Goal: Task Accomplishment & Management: Manage account settings

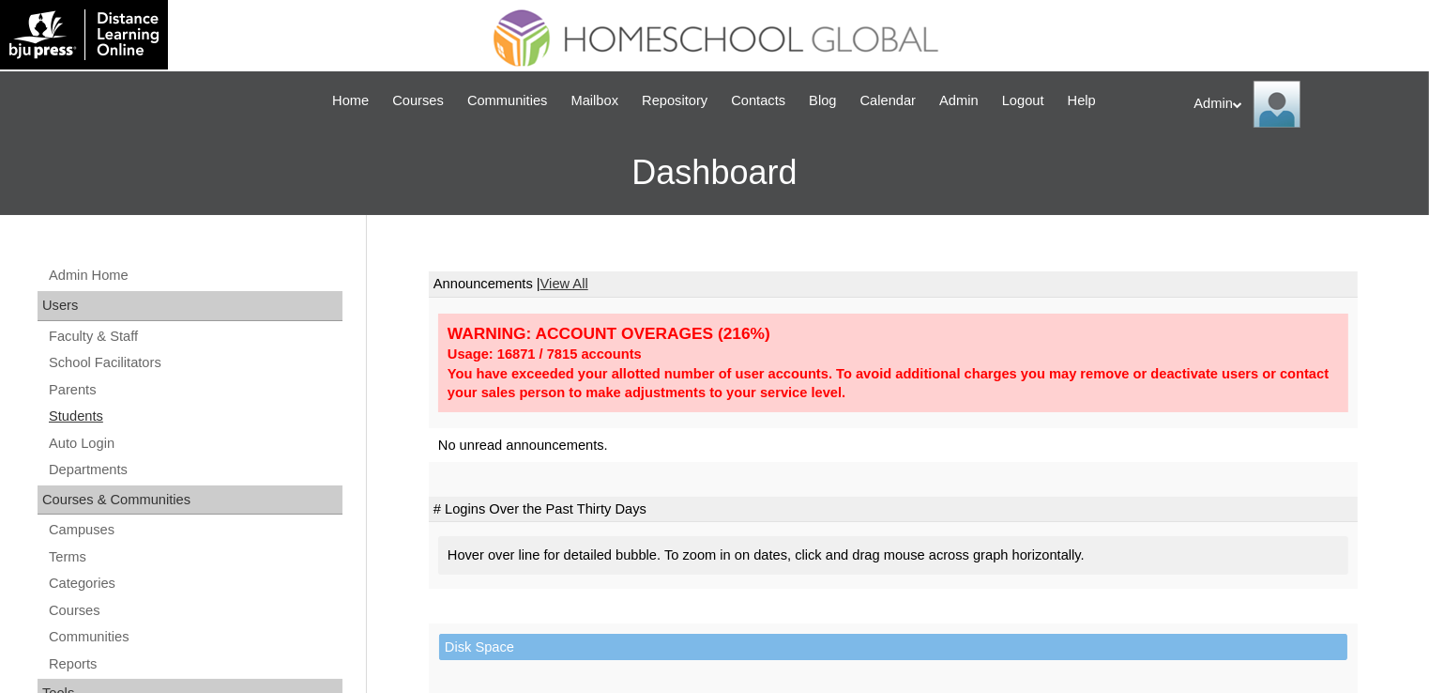
click at [97, 419] on link "Students" at bounding box center [195, 416] width 296 height 23
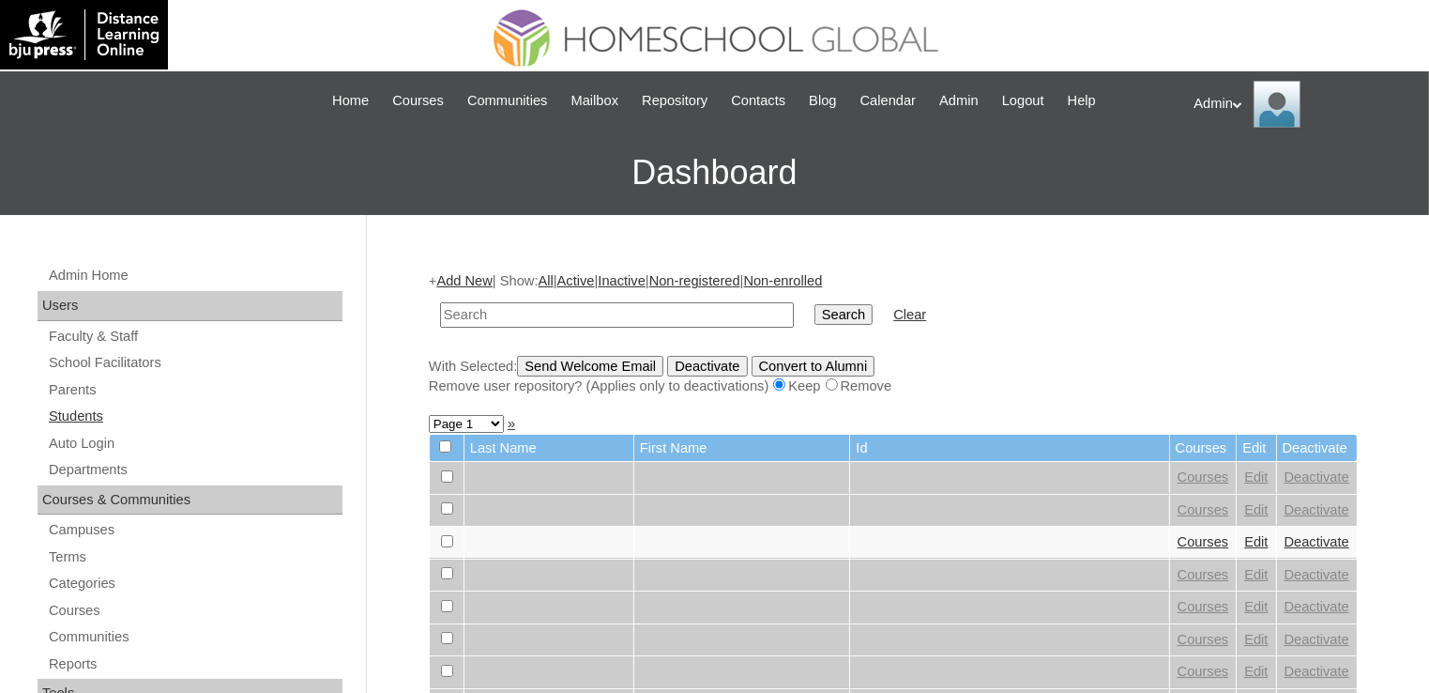
click at [69, 412] on link "Students" at bounding box center [195, 416] width 296 height 23
type input "a"
type input "rachel limin"
click at [815, 304] on input "Search" at bounding box center [844, 314] width 58 height 21
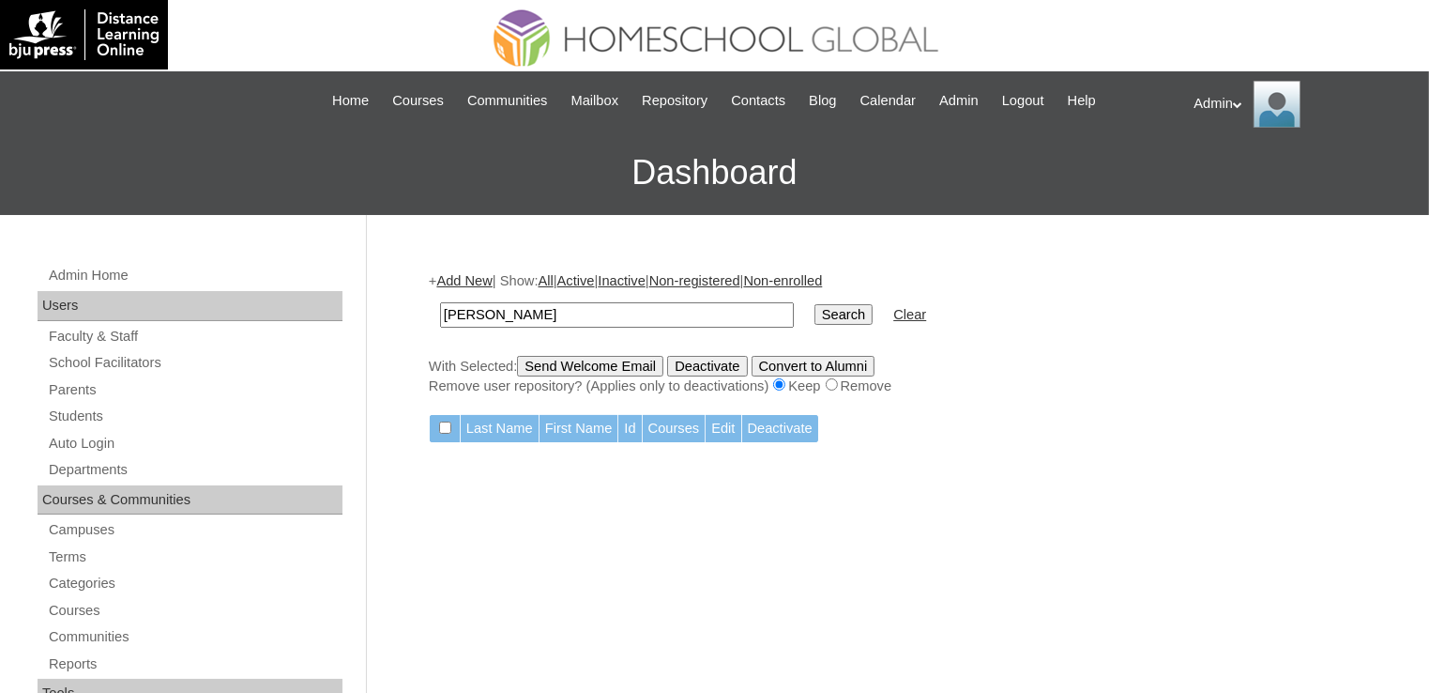
drag, startPoint x: 550, startPoint y: 309, endPoint x: 327, endPoint y: 313, distance: 223.4
type input "Limin"
click at [815, 310] on input "Search" at bounding box center [844, 314] width 58 height 21
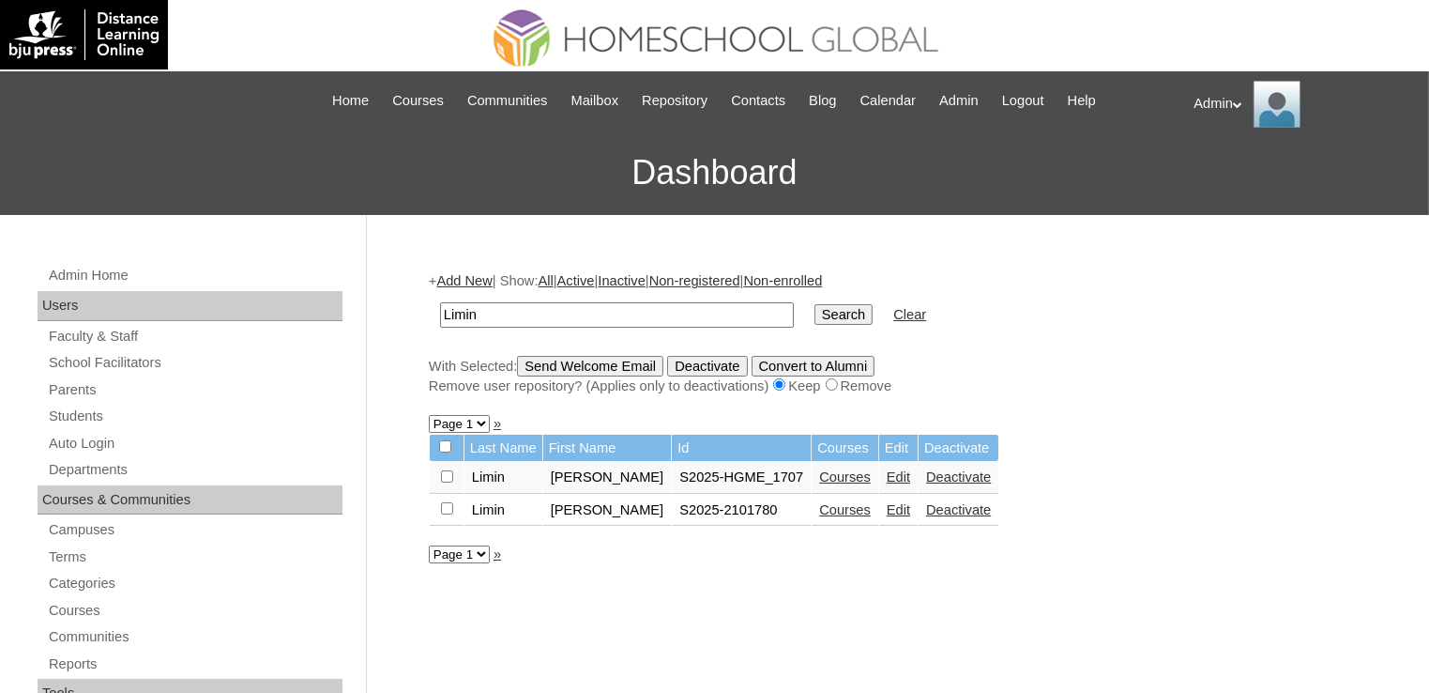
click at [887, 475] on link "Edit" at bounding box center [898, 476] width 23 height 15
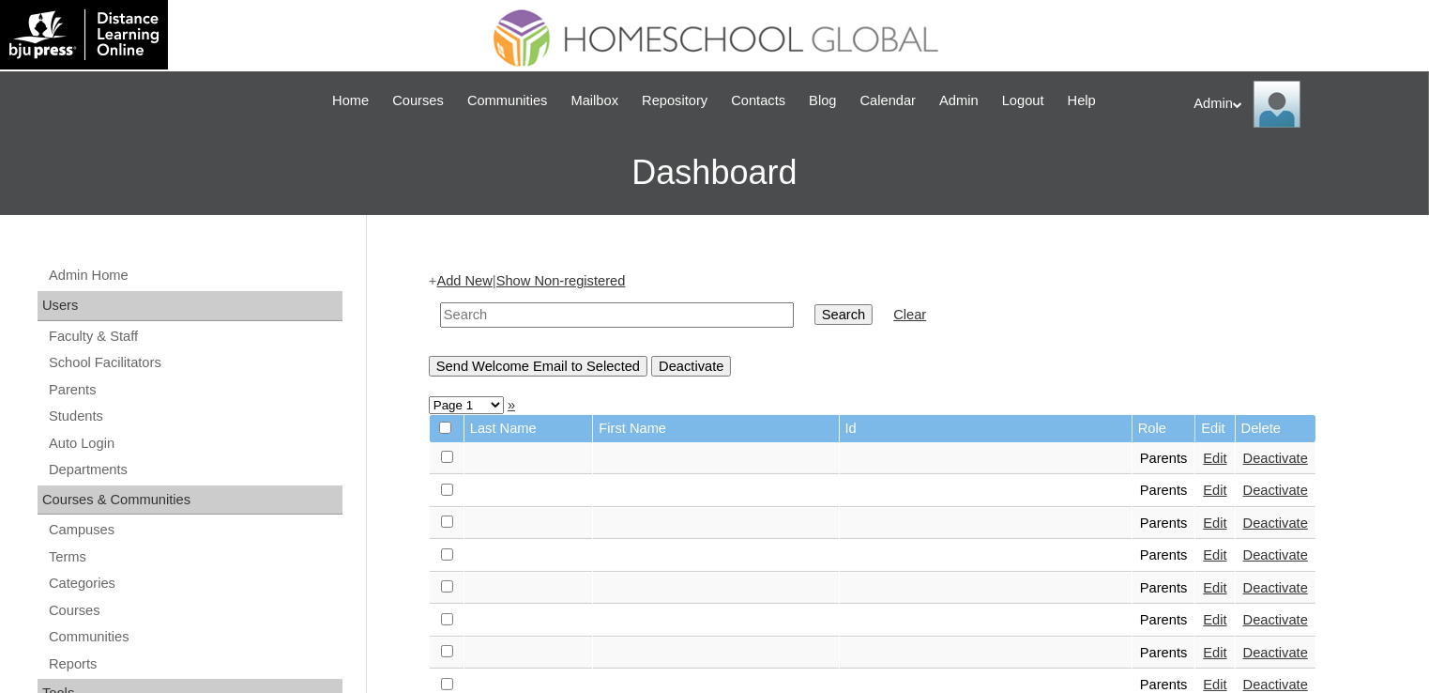
click at [646, 299] on td at bounding box center [617, 315] width 373 height 44
drag, startPoint x: 634, startPoint y: 332, endPoint x: 632, endPoint y: 322, distance: 10.7
click at [632, 322] on td at bounding box center [617, 315] width 373 height 44
click at [632, 322] on input "text" at bounding box center [617, 314] width 354 height 25
type input "limin"
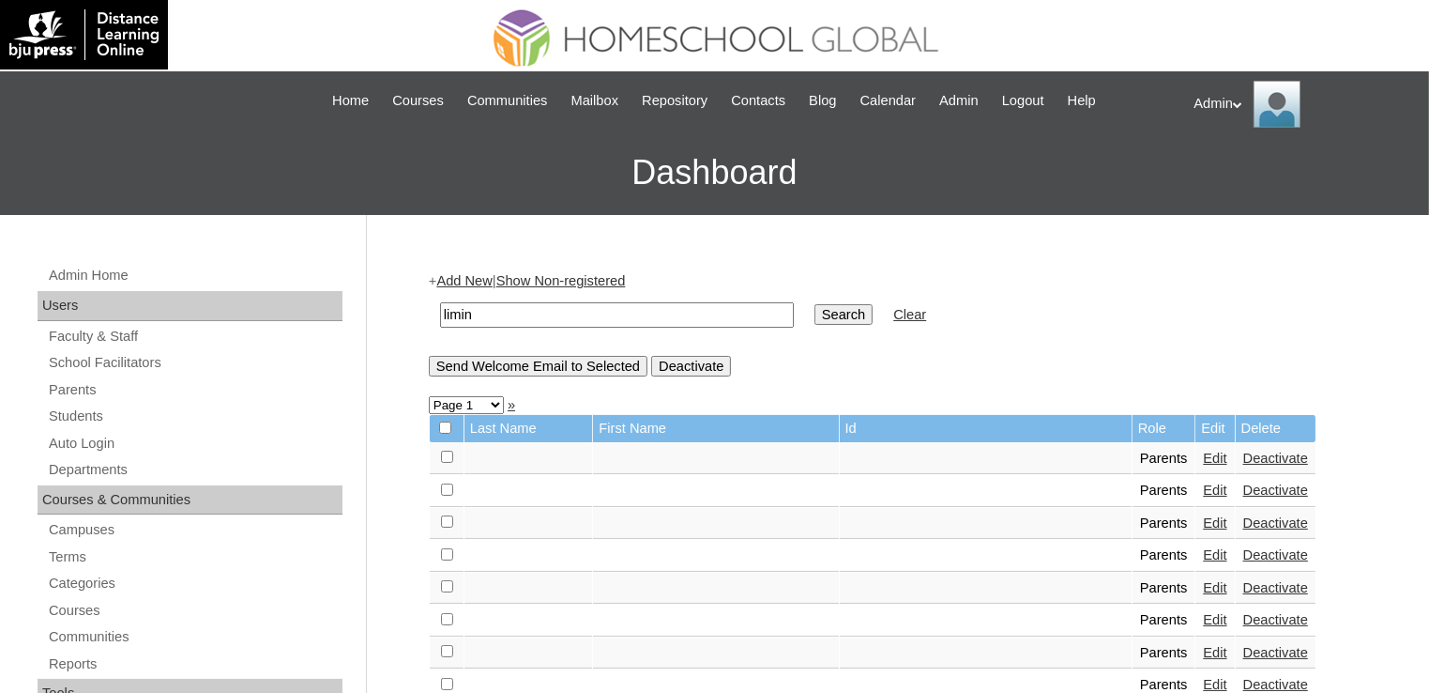
click at [815, 318] on input "Search" at bounding box center [844, 314] width 58 height 21
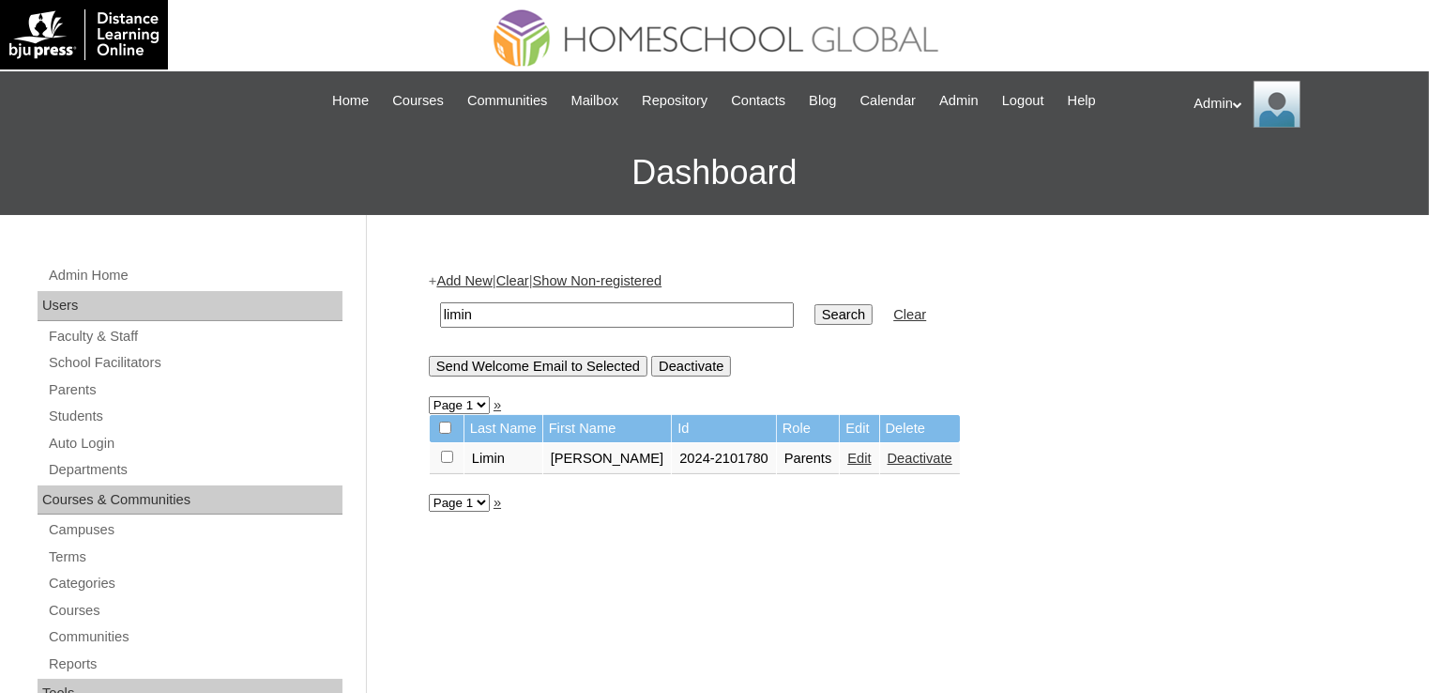
click at [863, 456] on link "Edit" at bounding box center [858, 457] width 23 height 15
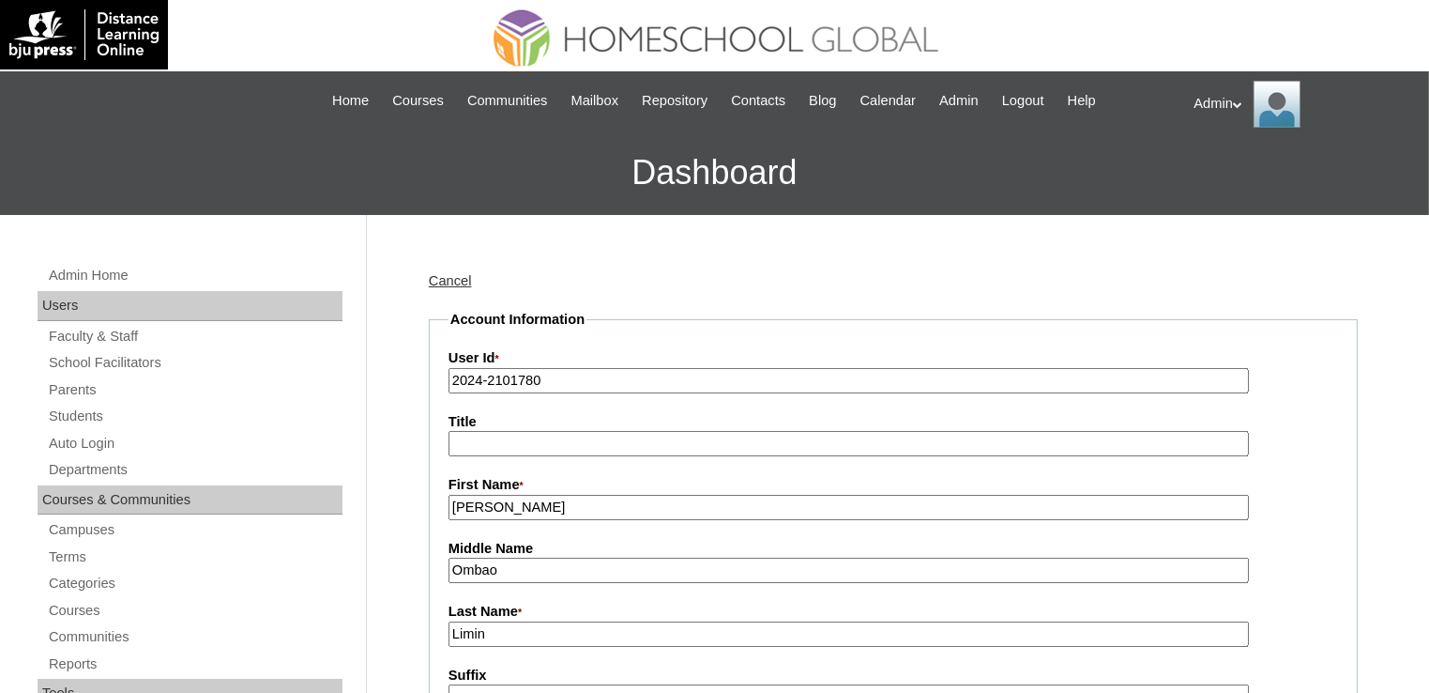
click at [480, 380] on input "2024-2101780" at bounding box center [849, 380] width 801 height 25
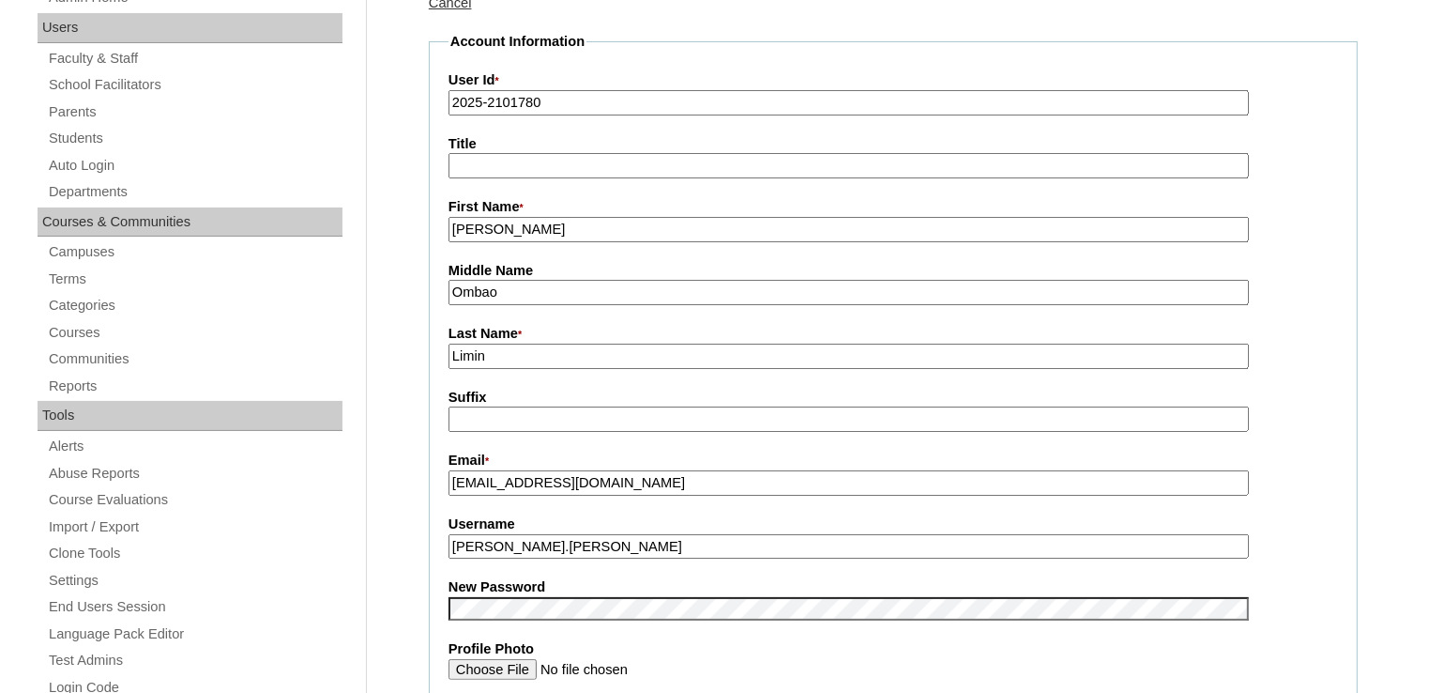
scroll to position [300, 0]
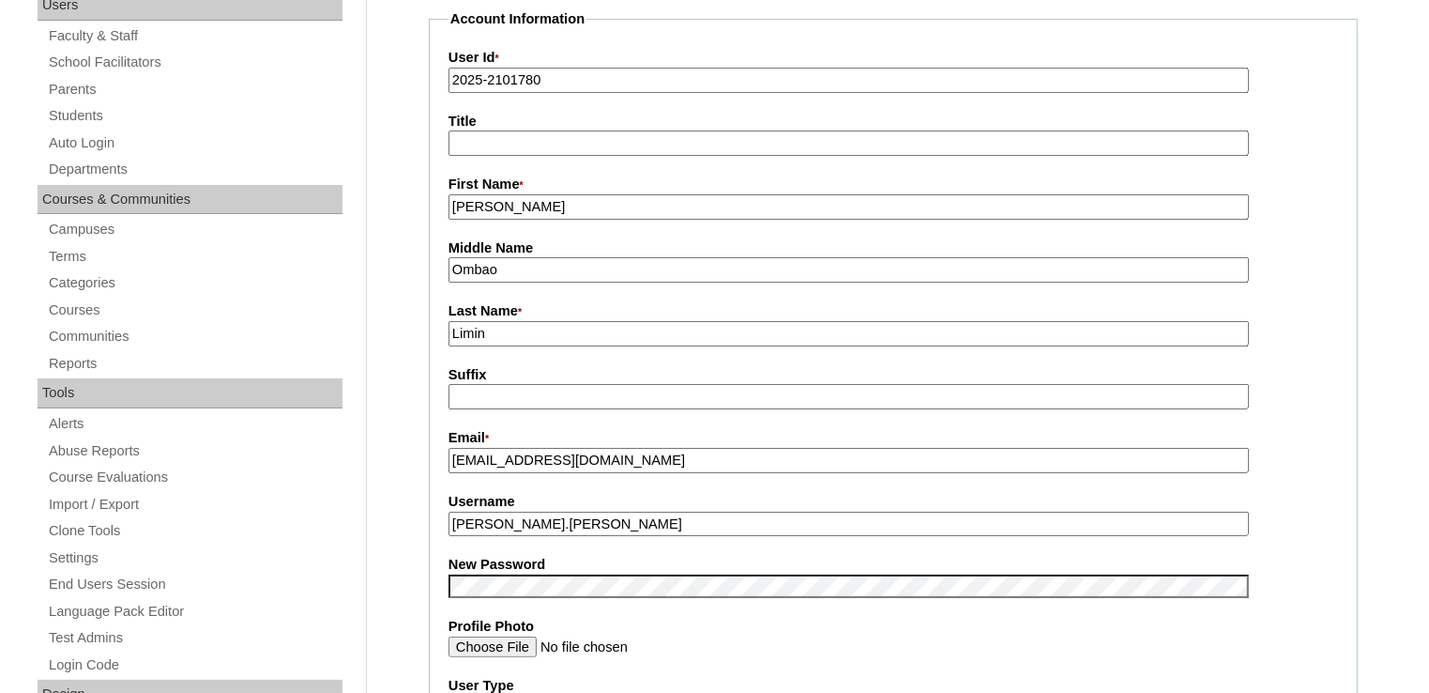
type input "2025-2101780"
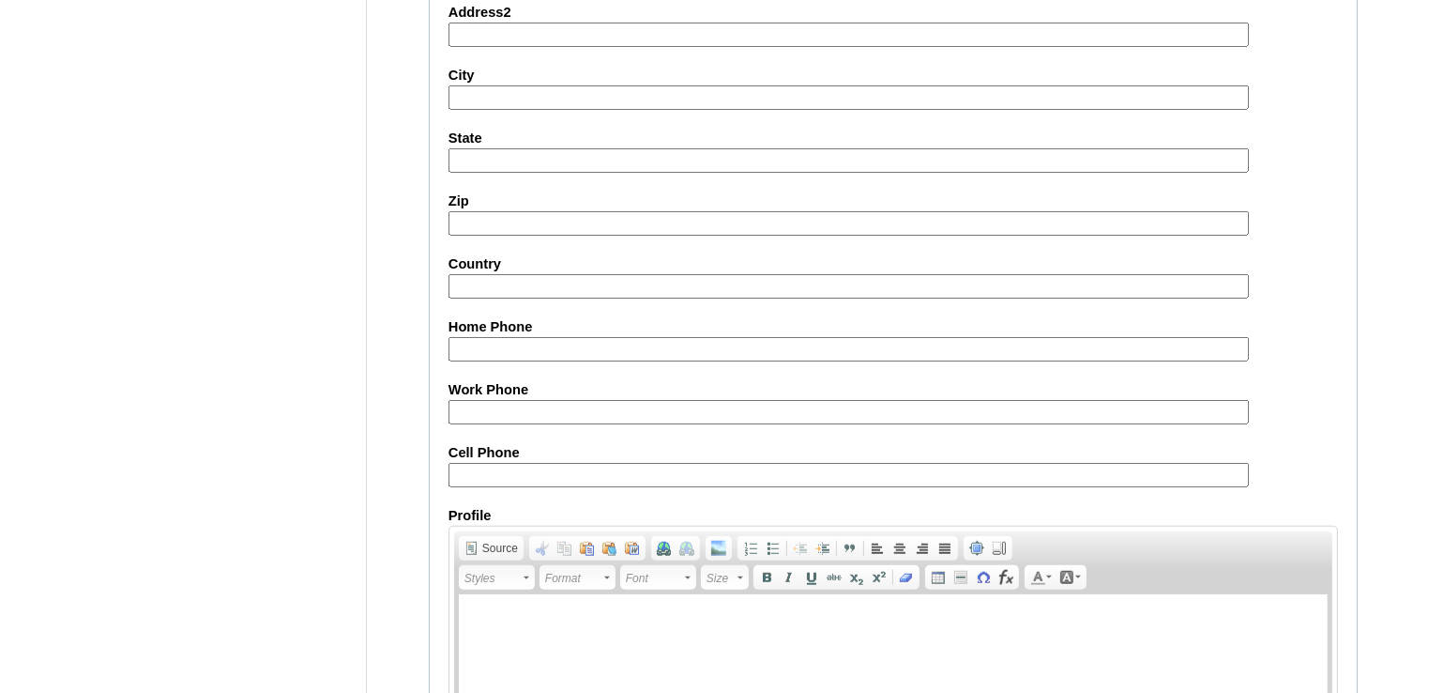
scroll to position [1755, 0]
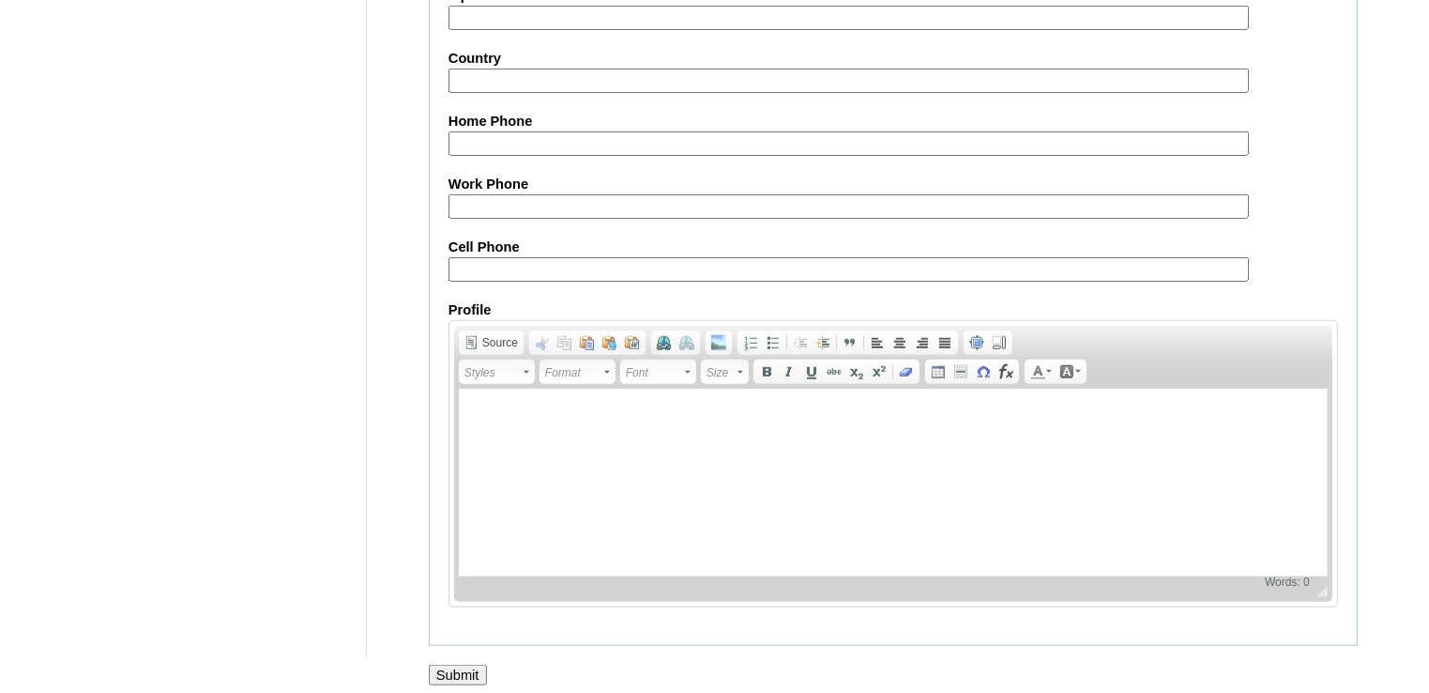
click at [470, 664] on input "Submit" at bounding box center [458, 674] width 58 height 21
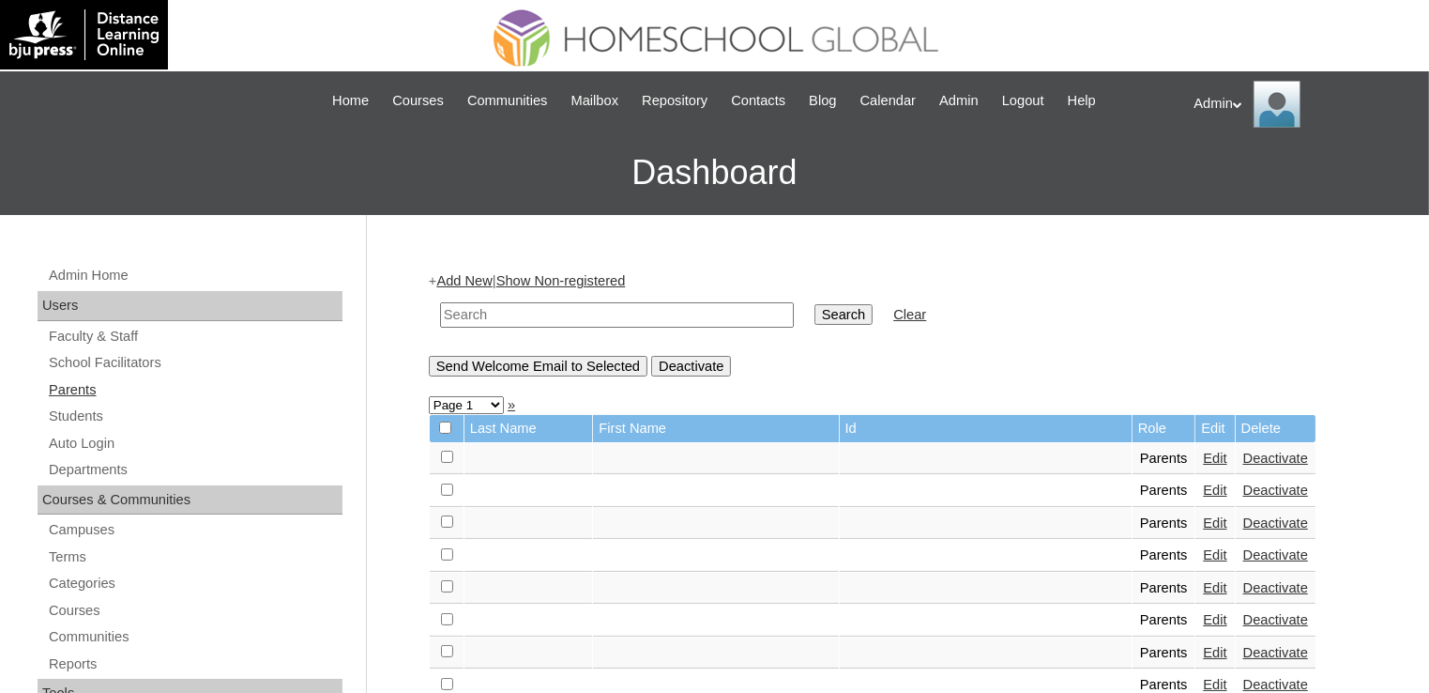
click at [84, 386] on link "Parents" at bounding box center [195, 389] width 296 height 23
drag, startPoint x: 0, startPoint y: 0, endPoint x: 586, endPoint y: 316, distance: 665.6
click at [586, 316] on input "text" at bounding box center [617, 314] width 354 height 25
type input "Limin"
click at [815, 317] on input "Search" at bounding box center [844, 314] width 58 height 21
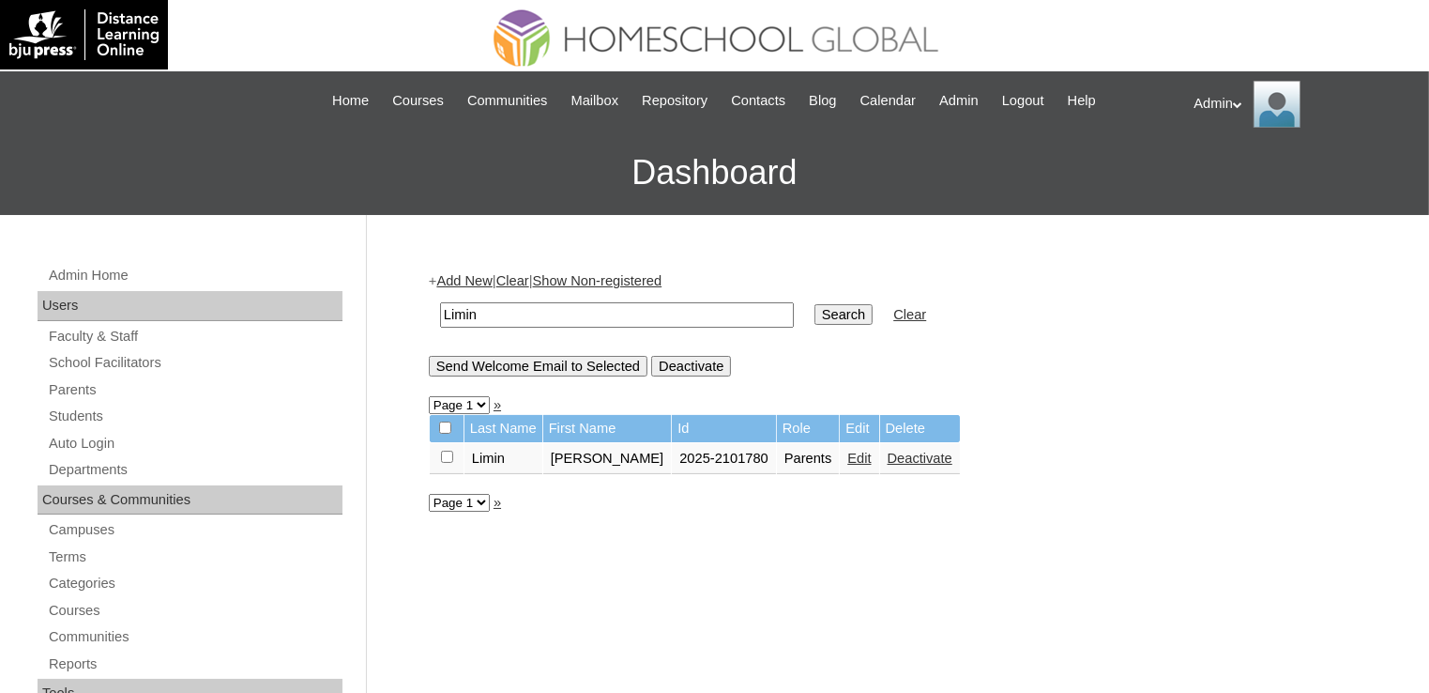
click at [861, 452] on link "Edit" at bounding box center [858, 457] width 23 height 15
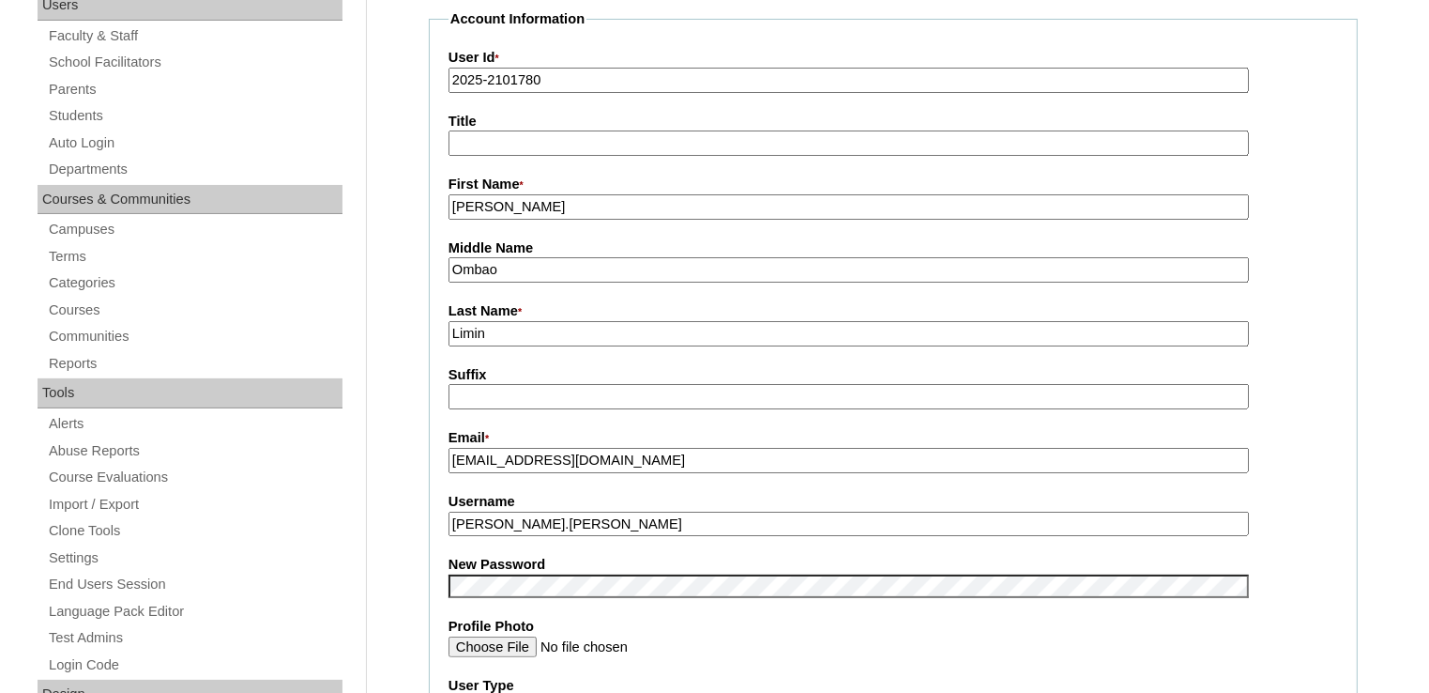
scroll to position [300, 0]
click at [601, 522] on input "[PERSON_NAME].[PERSON_NAME]" at bounding box center [849, 524] width 801 height 25
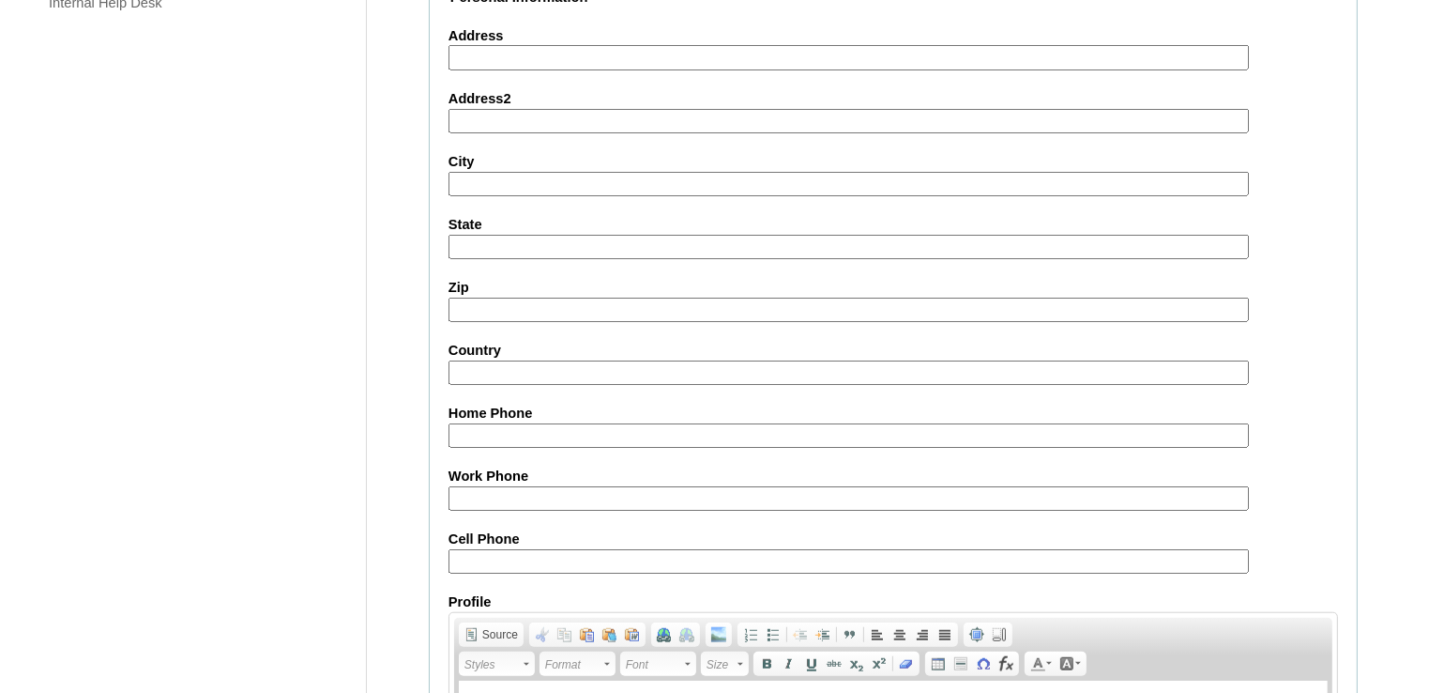
scroll to position [1755, 0]
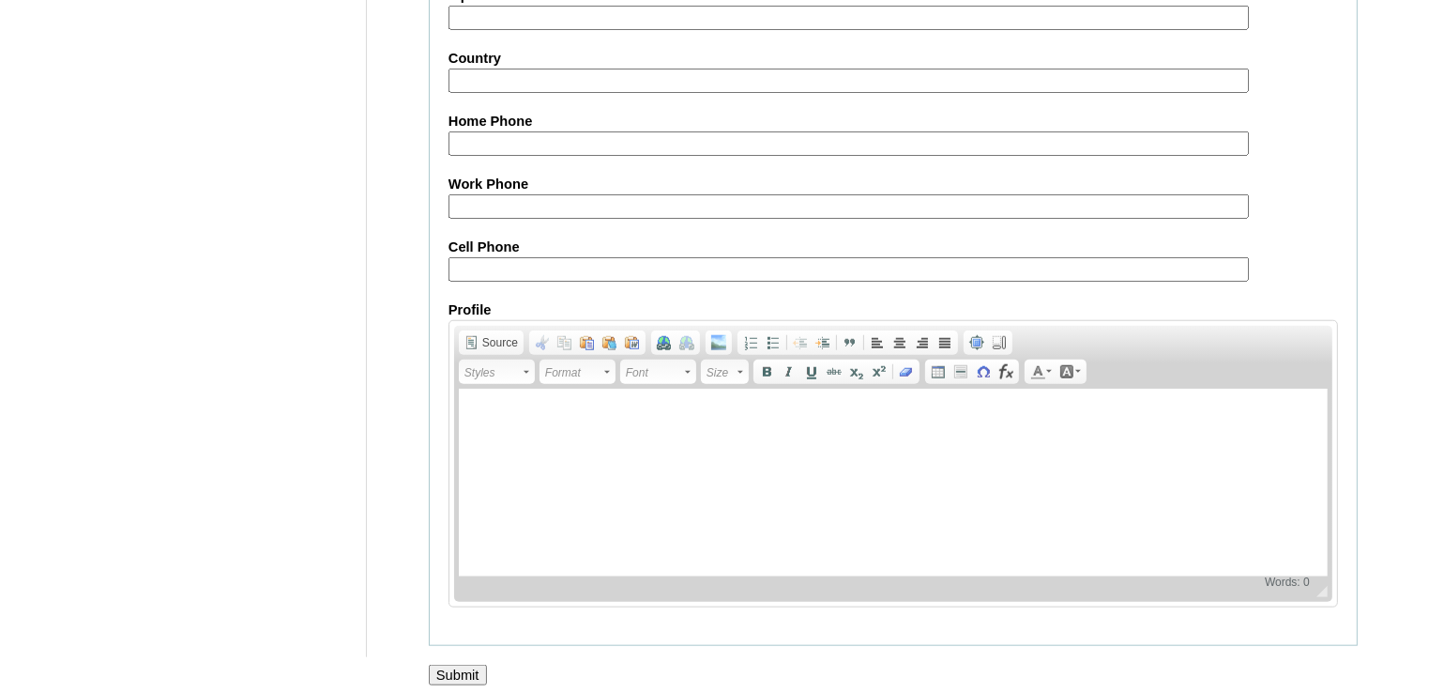
click at [470, 666] on input "Submit" at bounding box center [458, 674] width 58 height 21
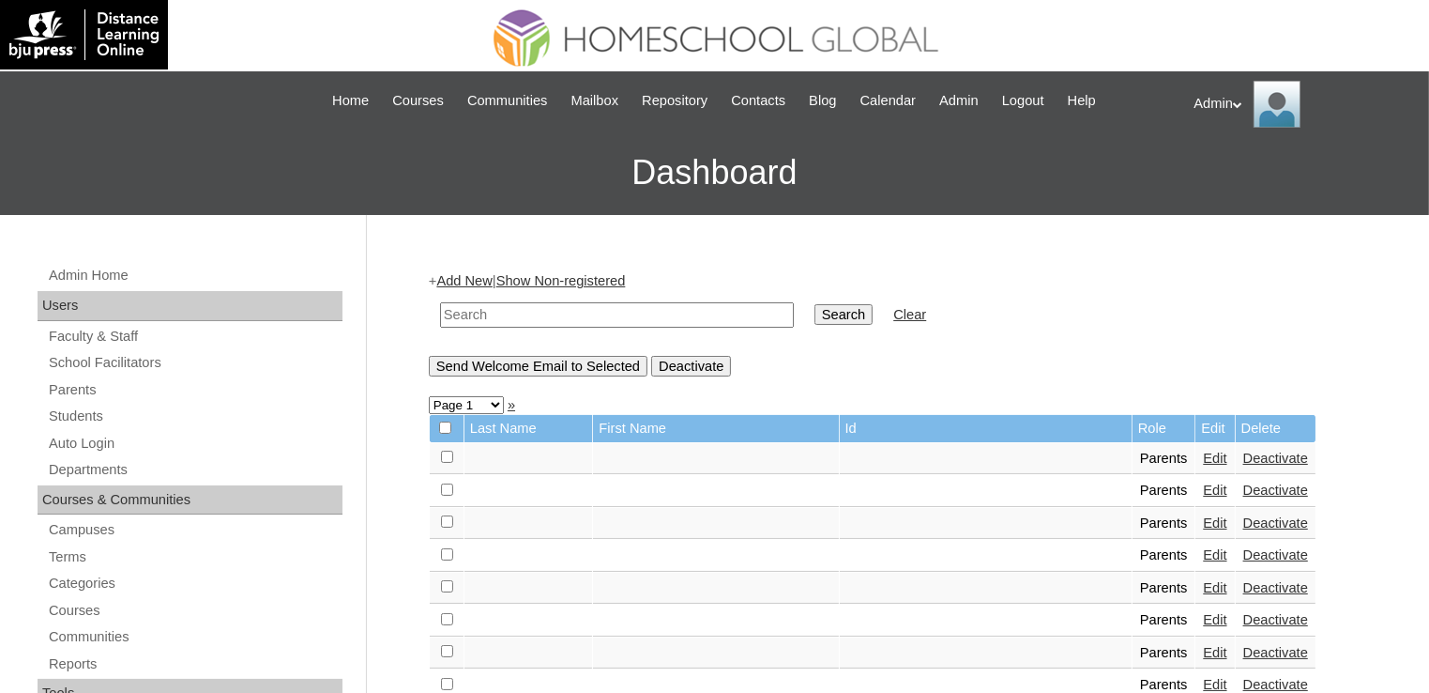
click at [531, 313] on input "text" at bounding box center [617, 314] width 354 height 25
type input "Tolentino"
click at [815, 307] on input "Search" at bounding box center [844, 314] width 58 height 21
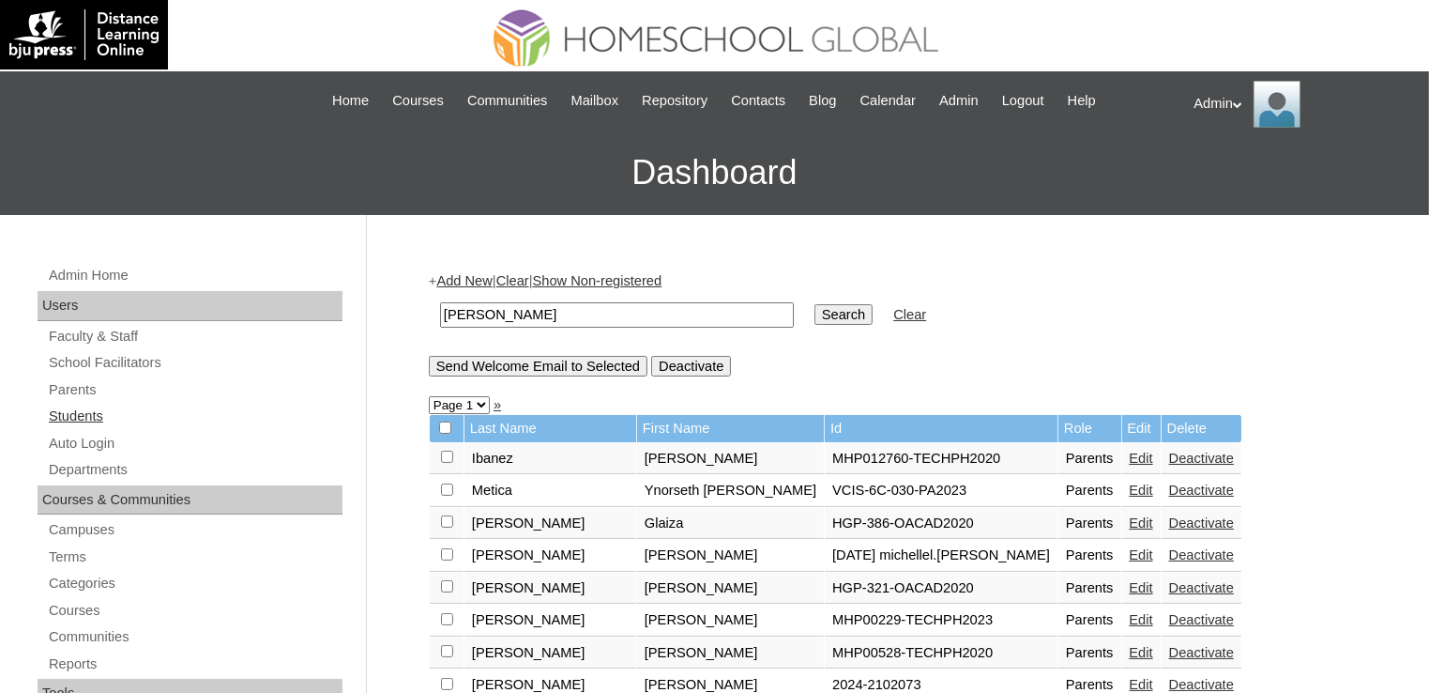
click at [96, 411] on link "Students" at bounding box center [195, 416] width 296 height 23
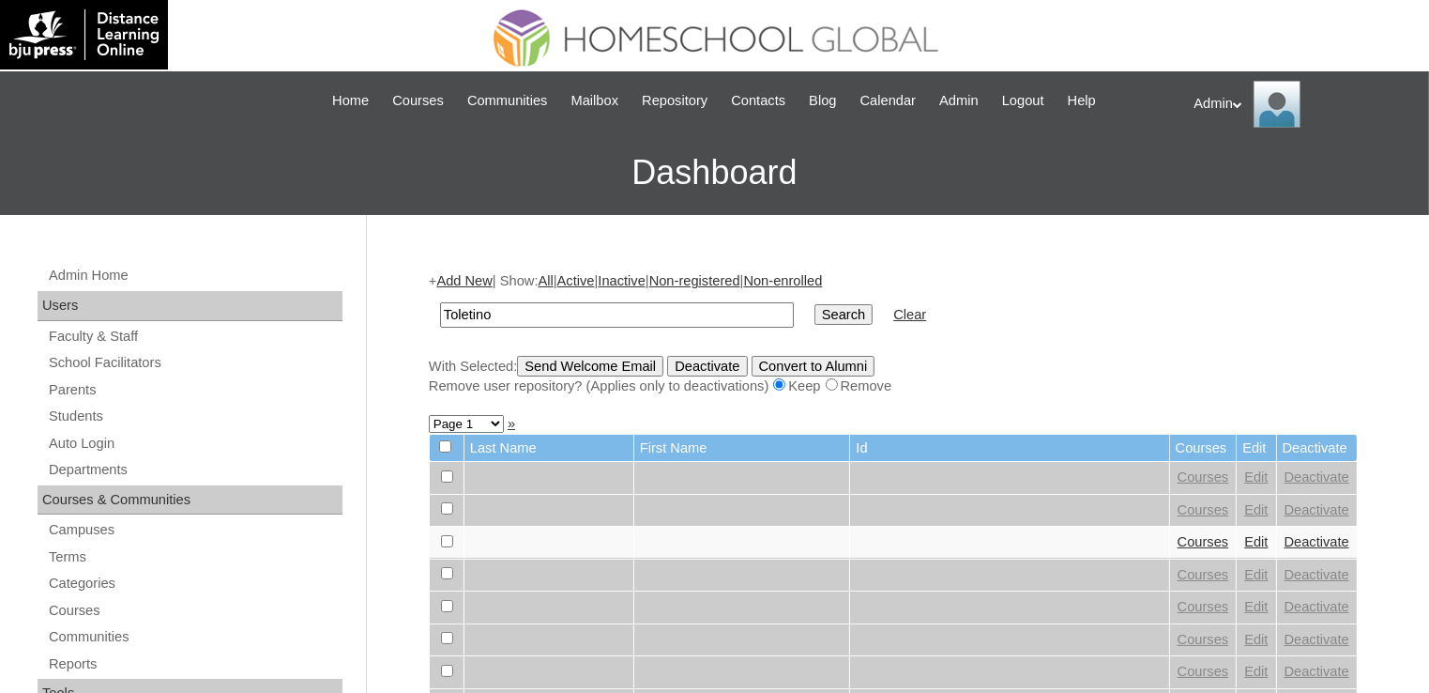
type input "Toletino"
click at [815, 305] on input "Search" at bounding box center [844, 314] width 58 height 21
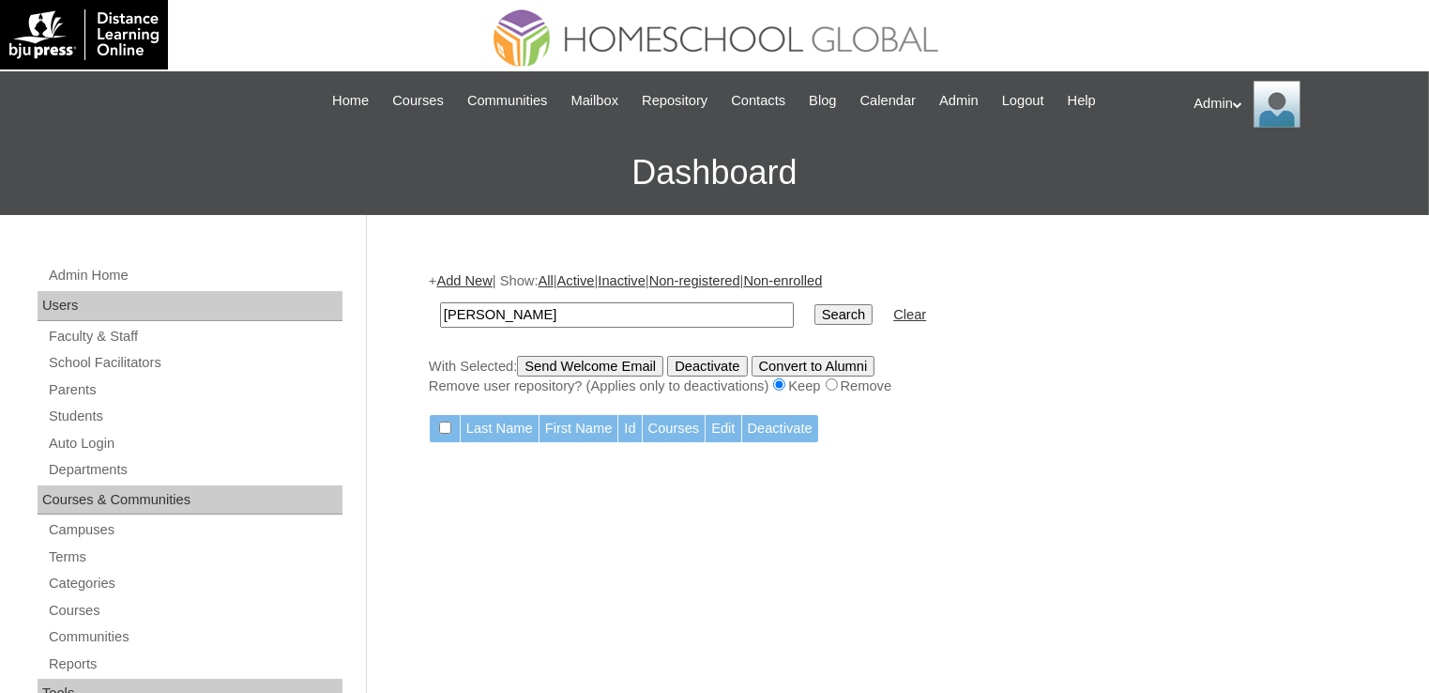
type input "Tolentino"
click at [815, 304] on input "Search" at bounding box center [844, 314] width 58 height 21
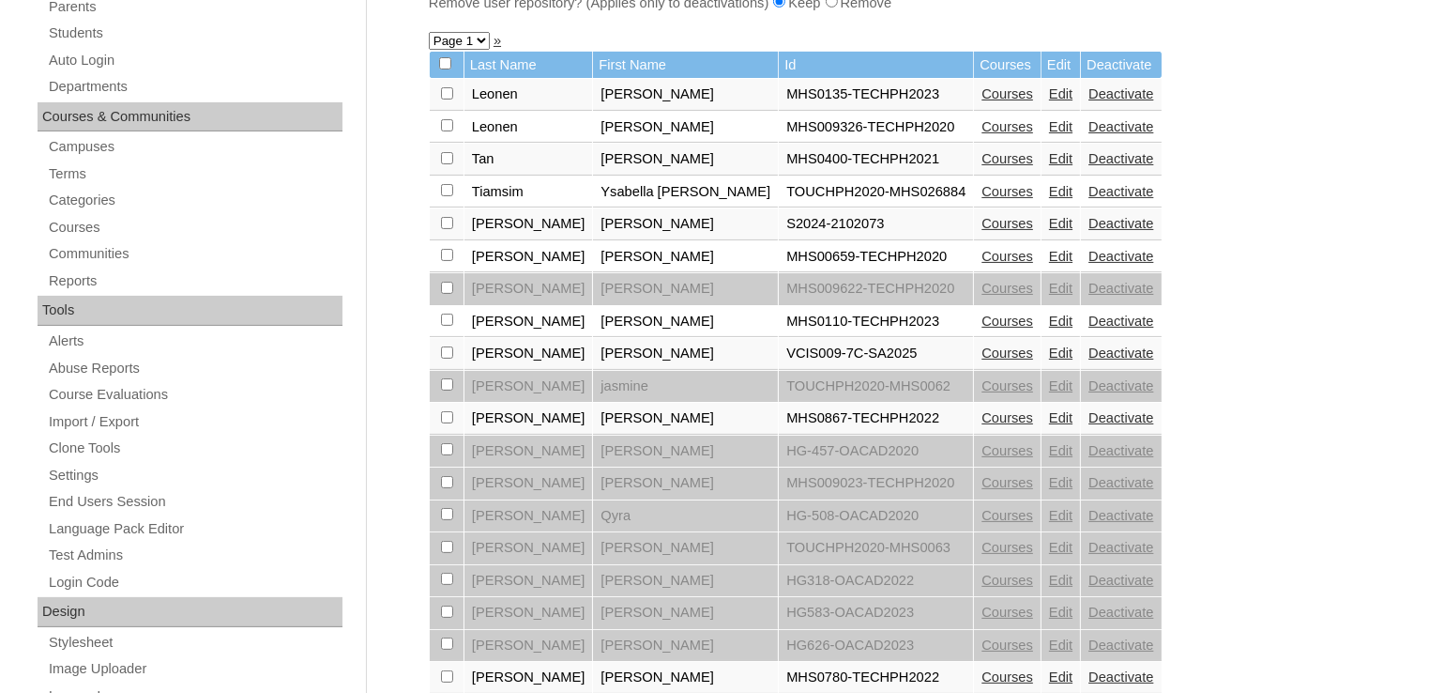
scroll to position [383, 0]
click at [982, 223] on link "Courses" at bounding box center [1008, 223] width 52 height 15
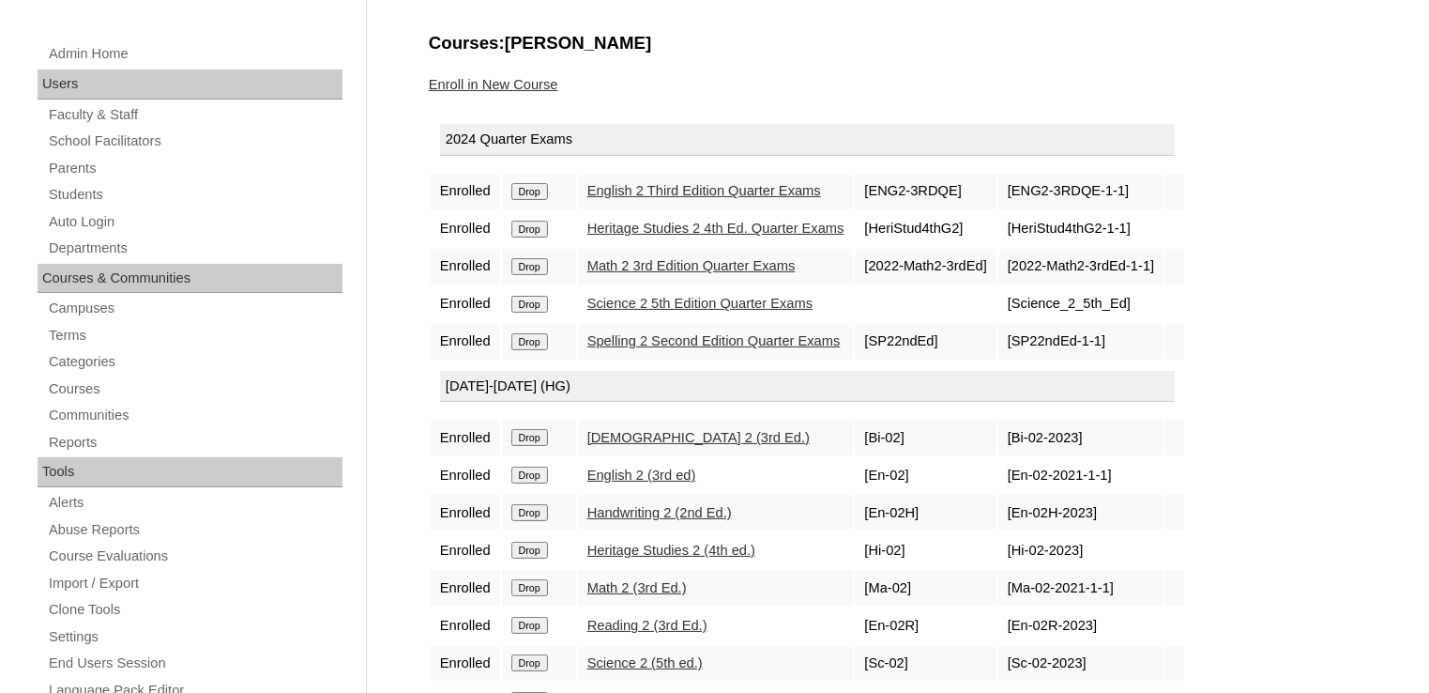
scroll to position [128, 0]
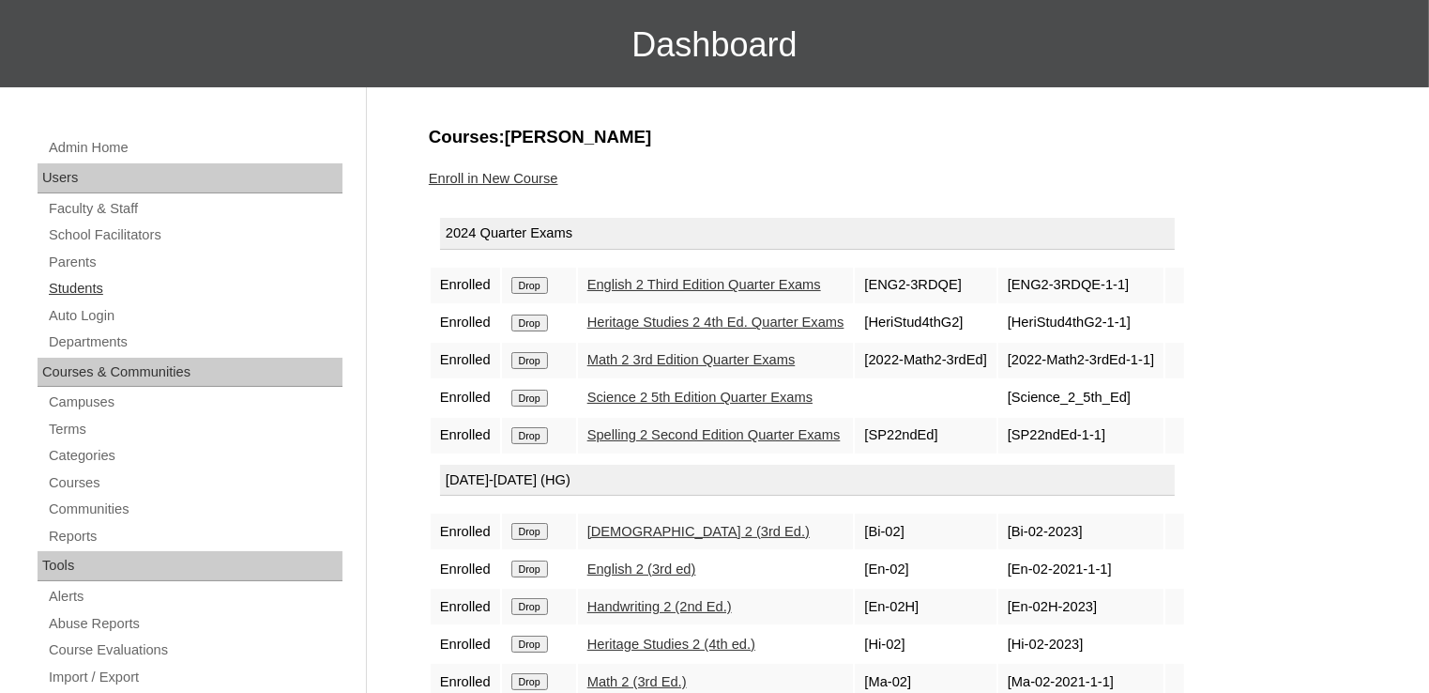
click at [81, 283] on link "Students" at bounding box center [195, 288] width 296 height 23
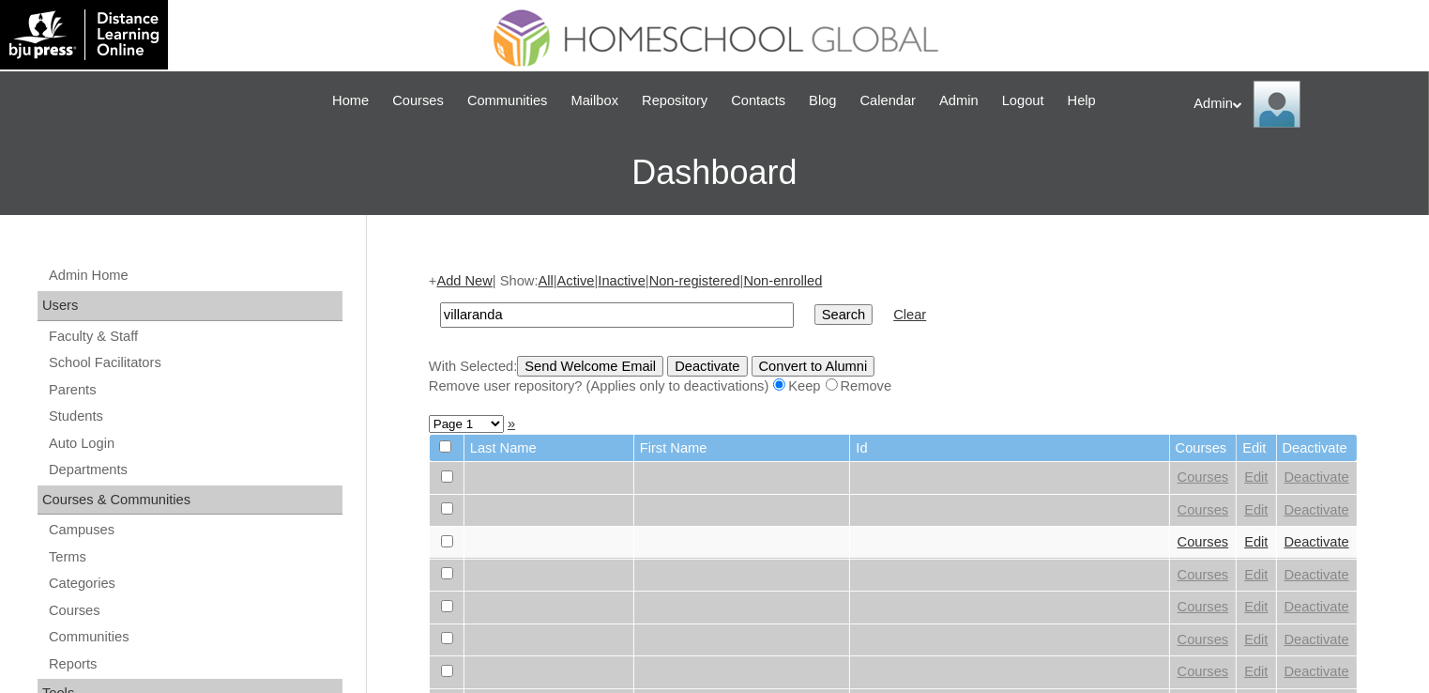
type input "villaranda"
click at [815, 312] on input "Search" at bounding box center [844, 314] width 58 height 21
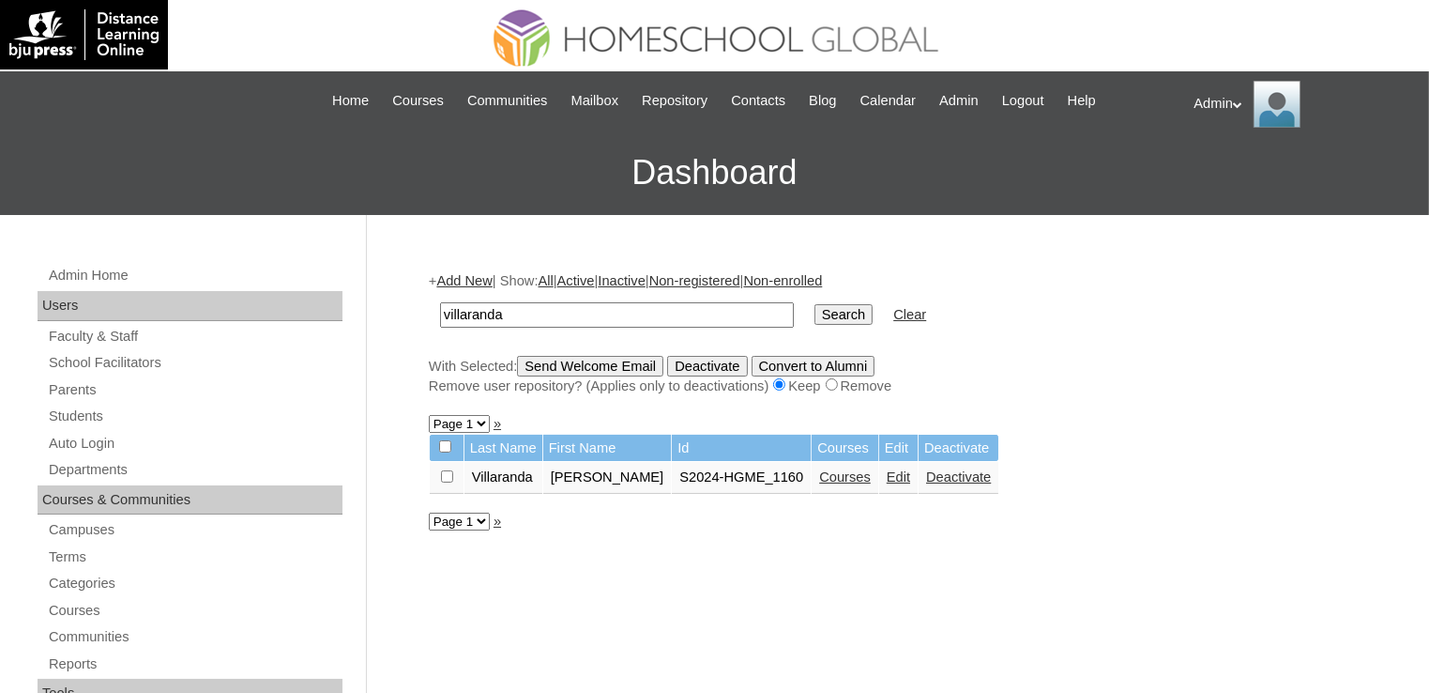
click at [887, 475] on link "Edit" at bounding box center [898, 476] width 23 height 15
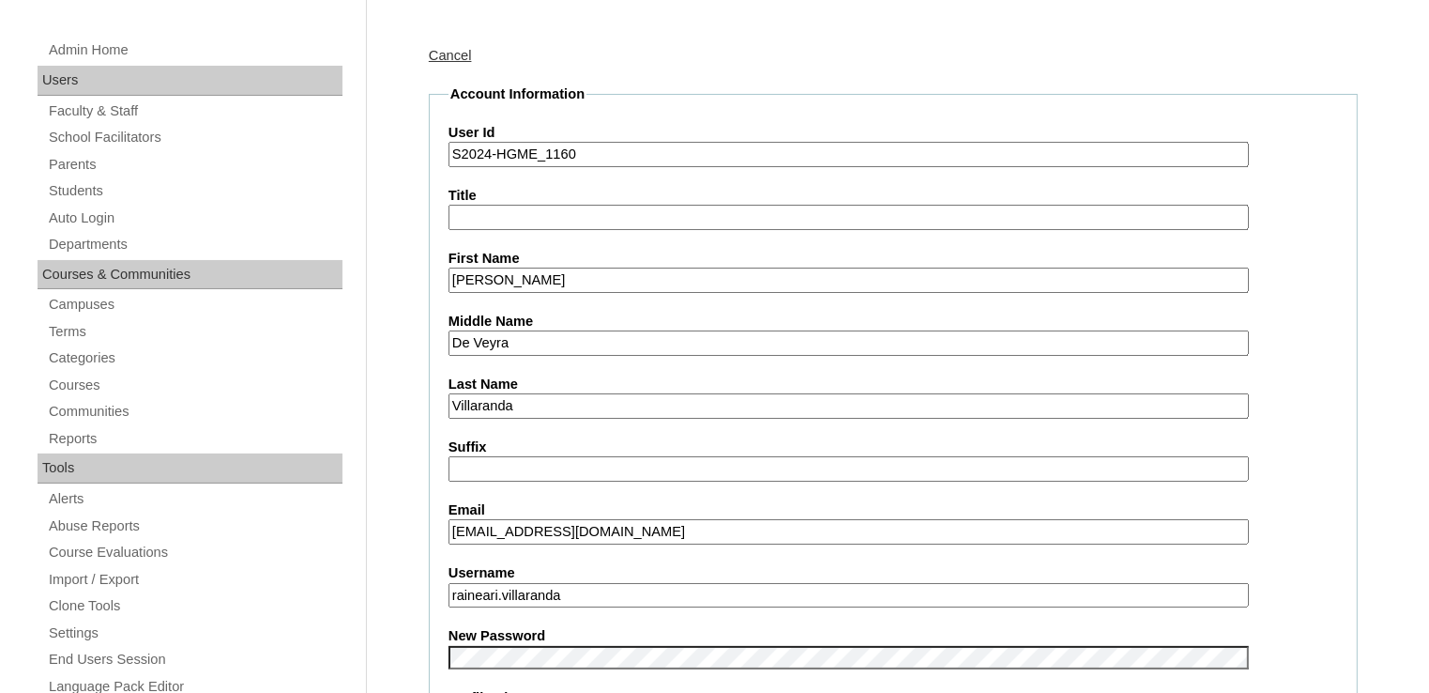
scroll to position [378, 0]
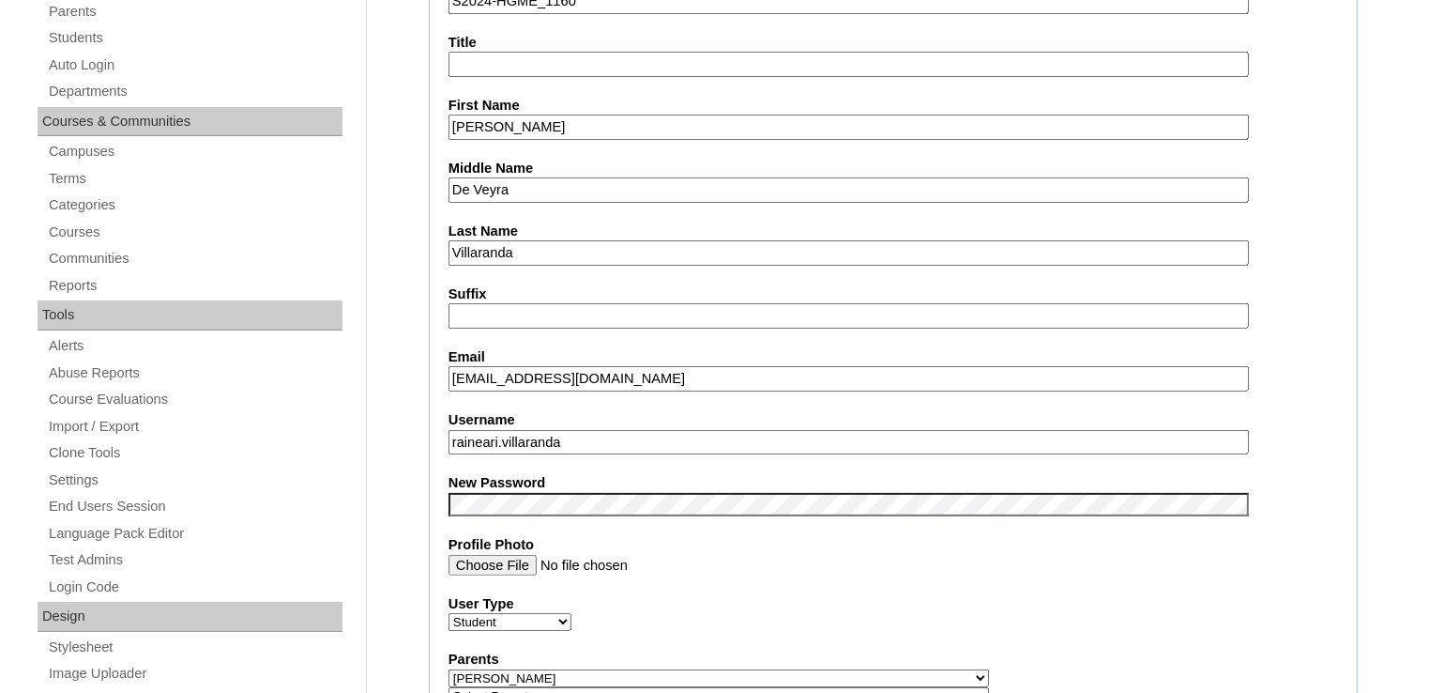
click at [904, 594] on label "User Type" at bounding box center [894, 604] width 890 height 20
click at [572, 613] on select "Faculty Staff Student Parents School Facilitators" at bounding box center [510, 622] width 123 height 18
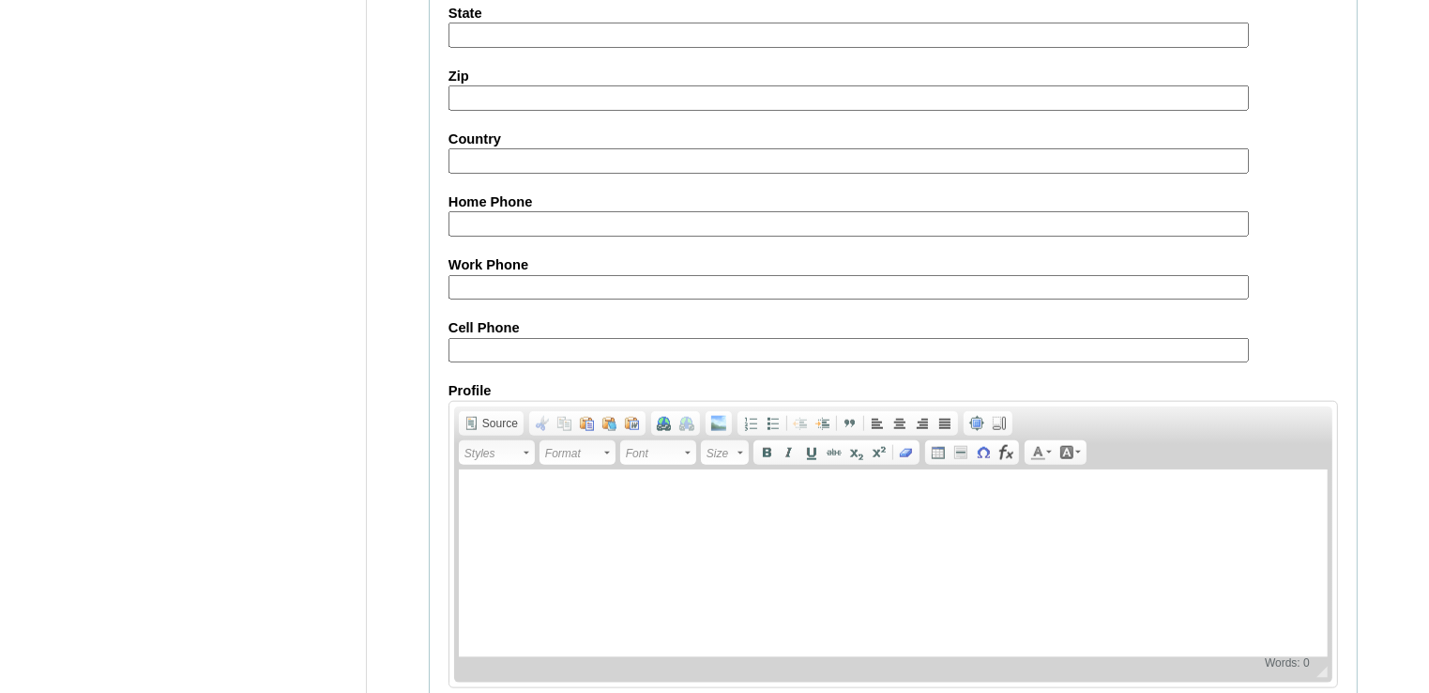
scroll to position [2146, 0]
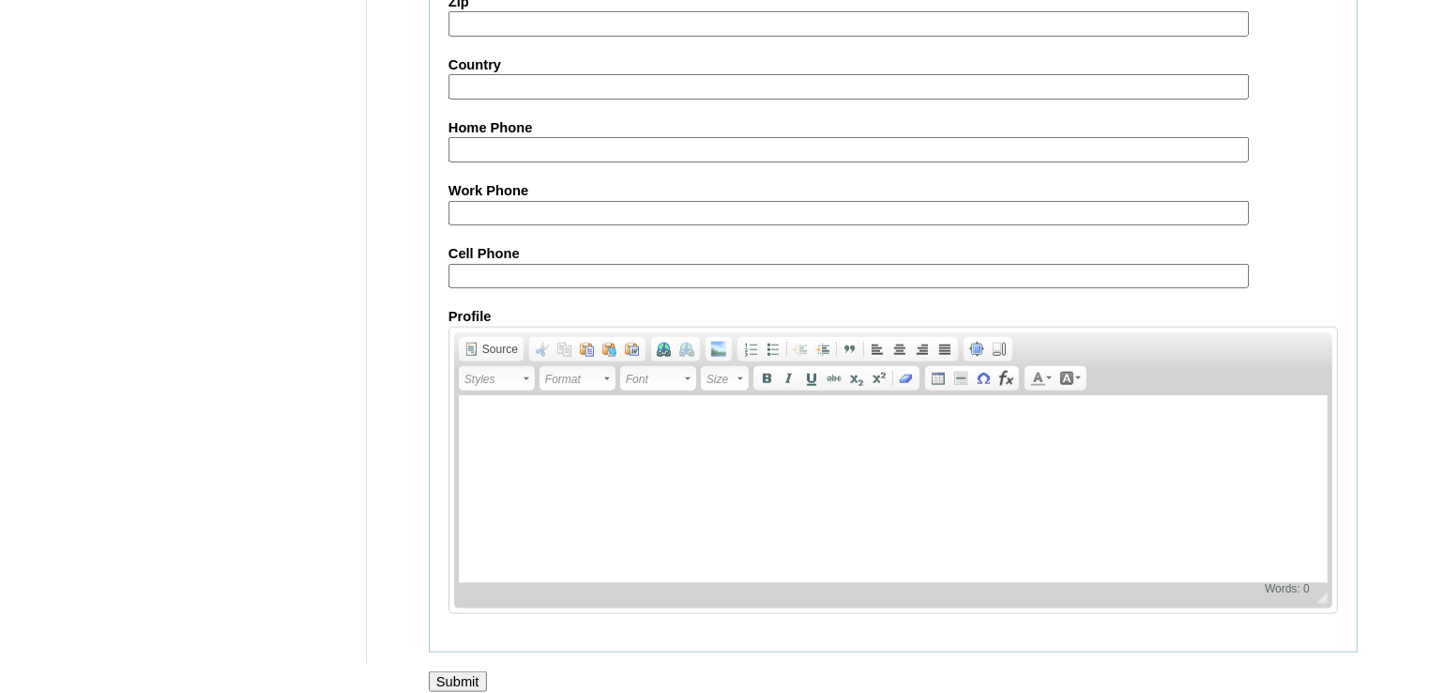
click at [472, 671] on input "Submit" at bounding box center [458, 681] width 58 height 21
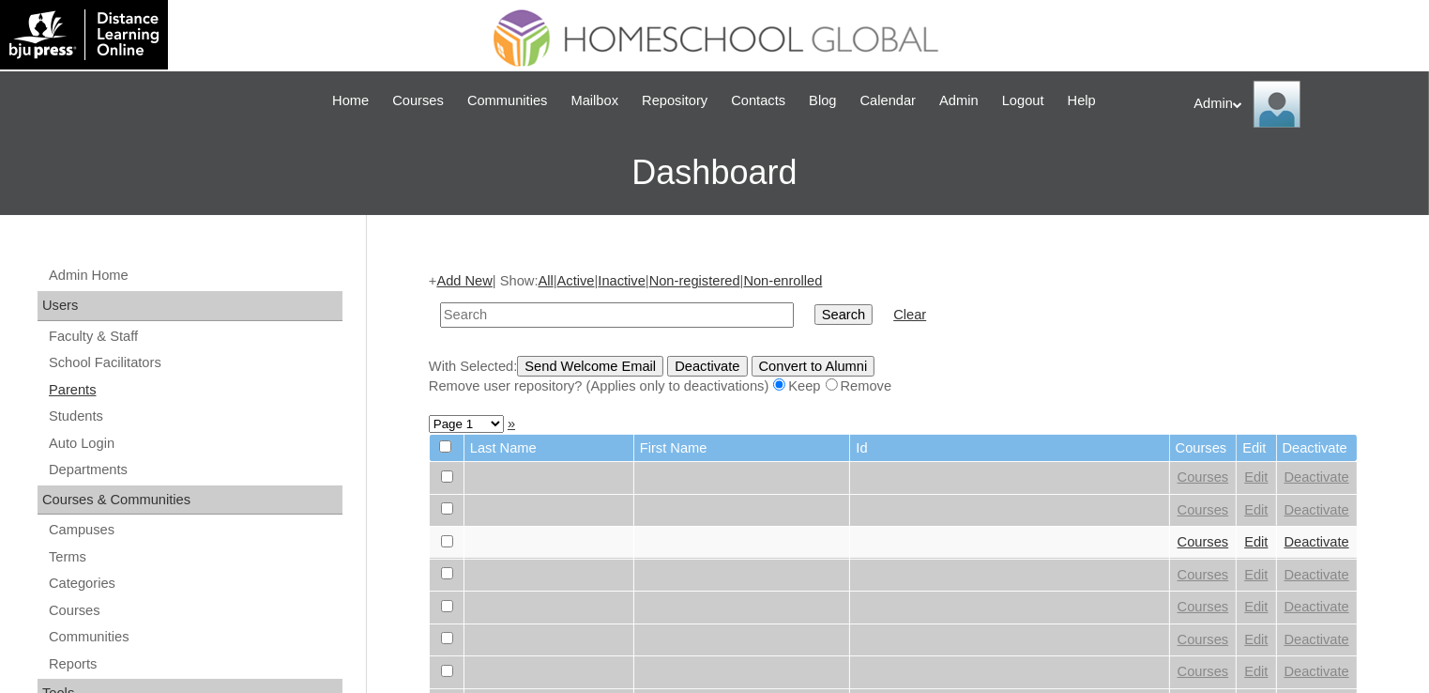
click at [86, 393] on link "Parents" at bounding box center [195, 389] width 296 height 23
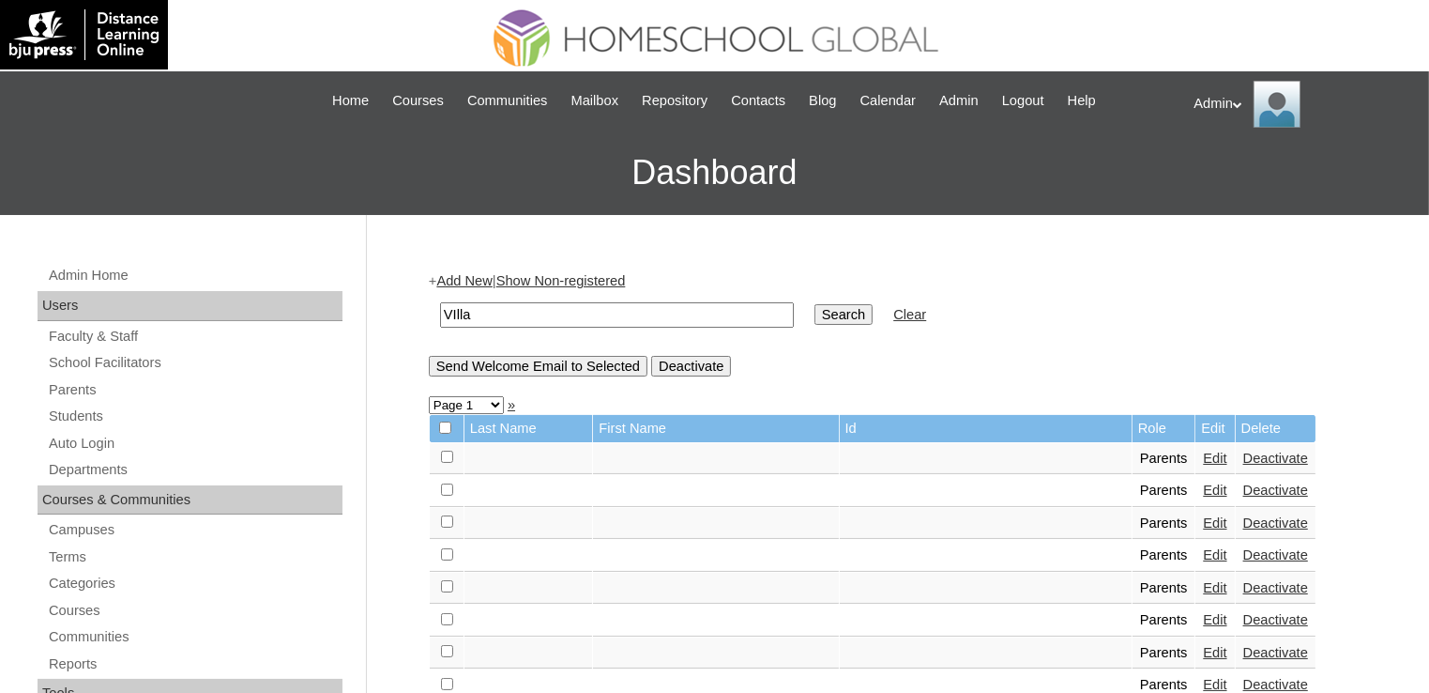
type input "villaranda"
click at [815, 322] on input "Search" at bounding box center [844, 314] width 58 height 21
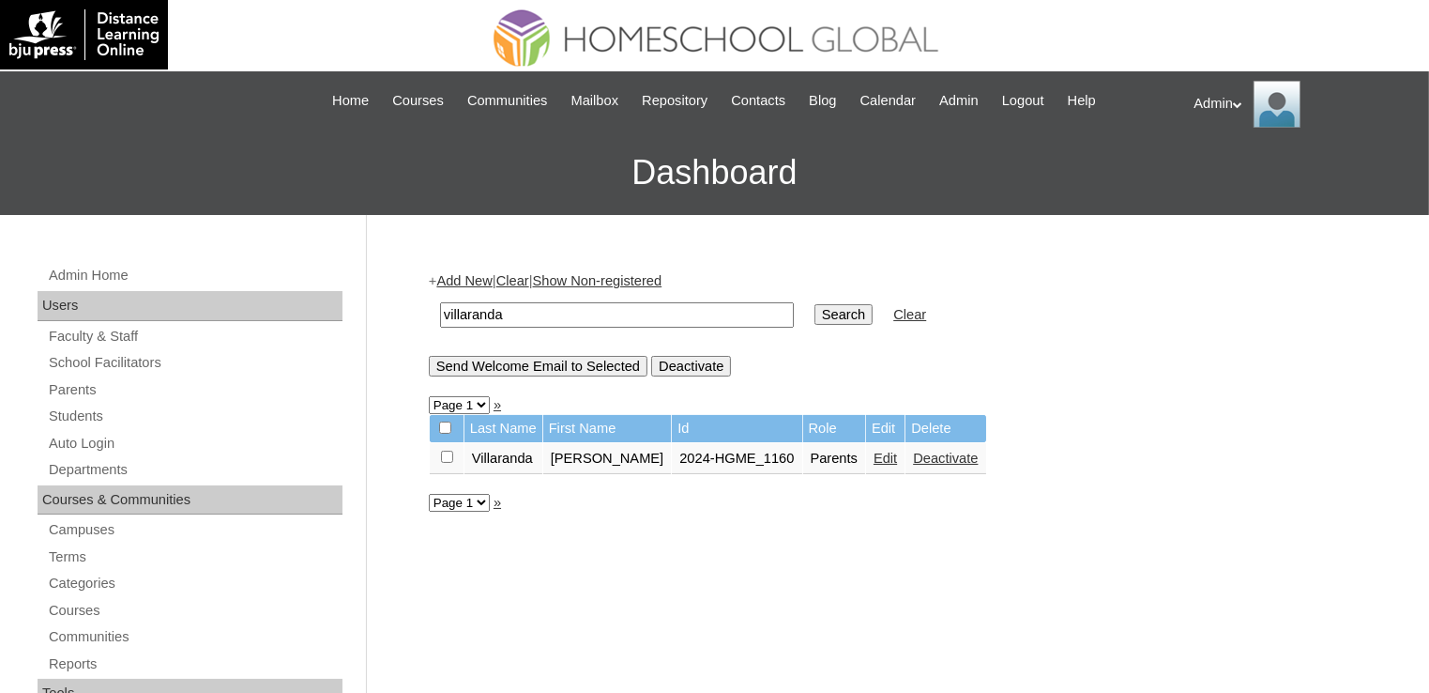
click at [874, 460] on link "Edit" at bounding box center [885, 457] width 23 height 15
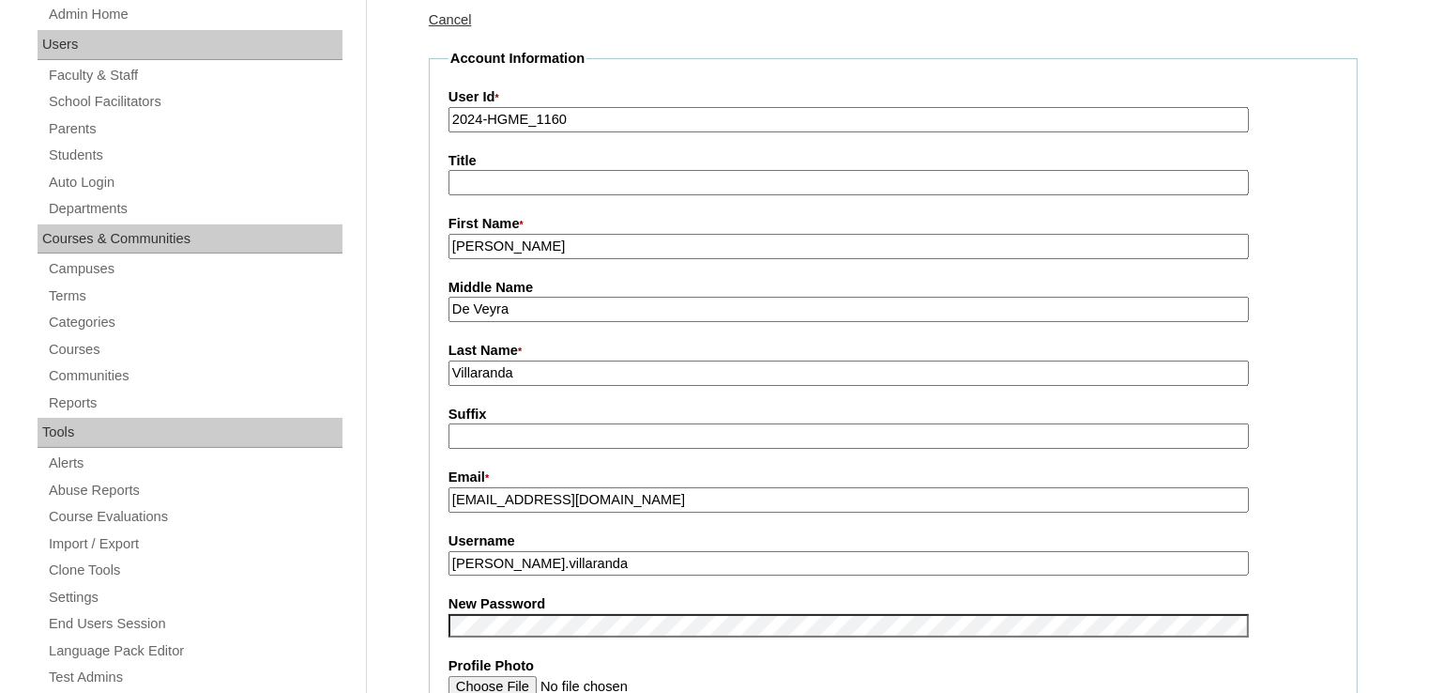
scroll to position [263, 0]
drag, startPoint x: 582, startPoint y: 559, endPoint x: 449, endPoint y: 564, distance: 133.4
click at [449, 564] on input "hazel.villaranda" at bounding box center [849, 561] width 801 height 25
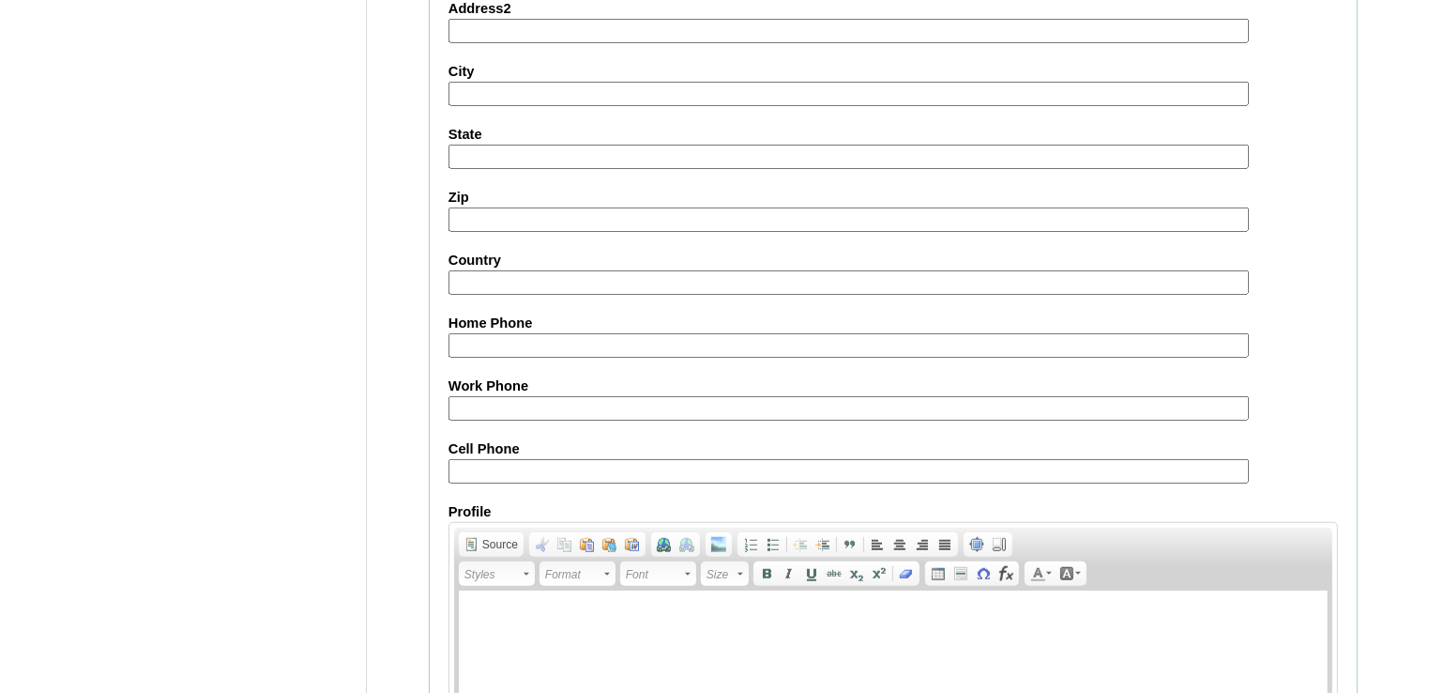
scroll to position [1755, 0]
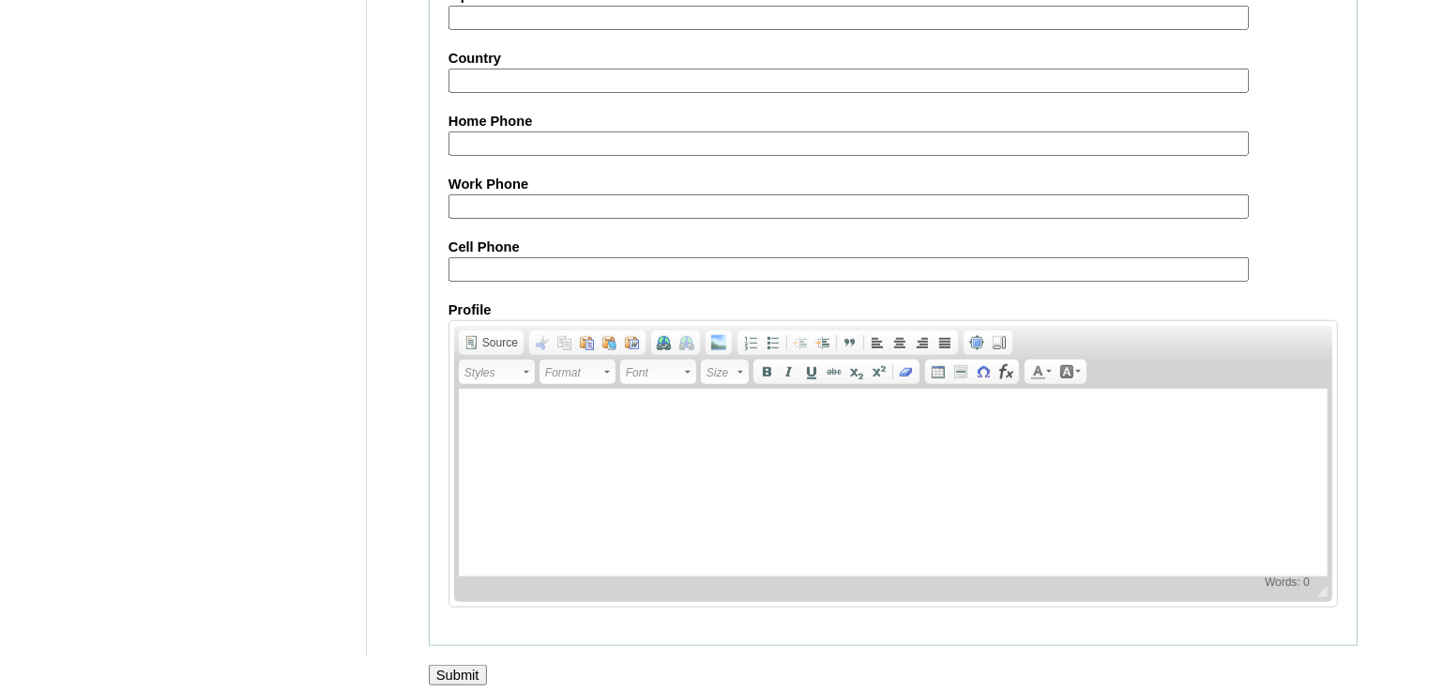
click at [468, 664] on input "Submit" at bounding box center [458, 674] width 58 height 21
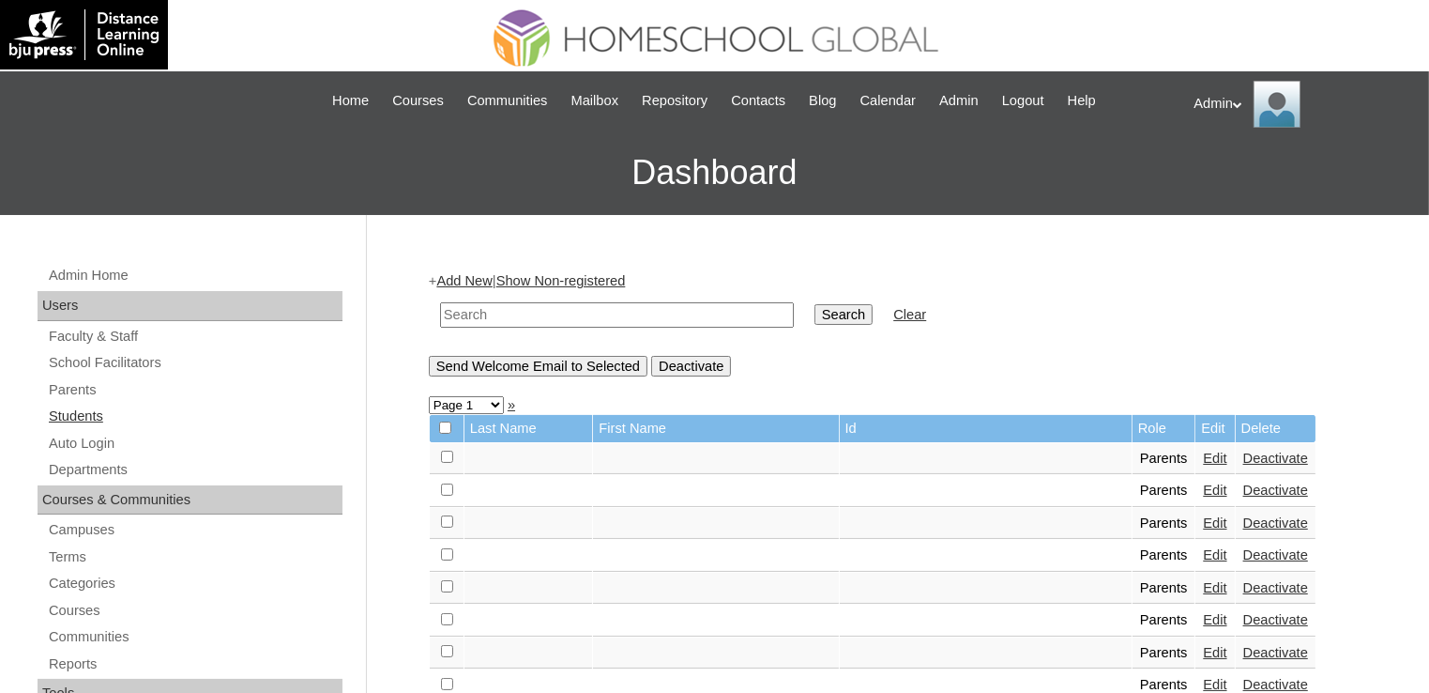
click at [84, 409] on link "Students" at bounding box center [195, 416] width 296 height 23
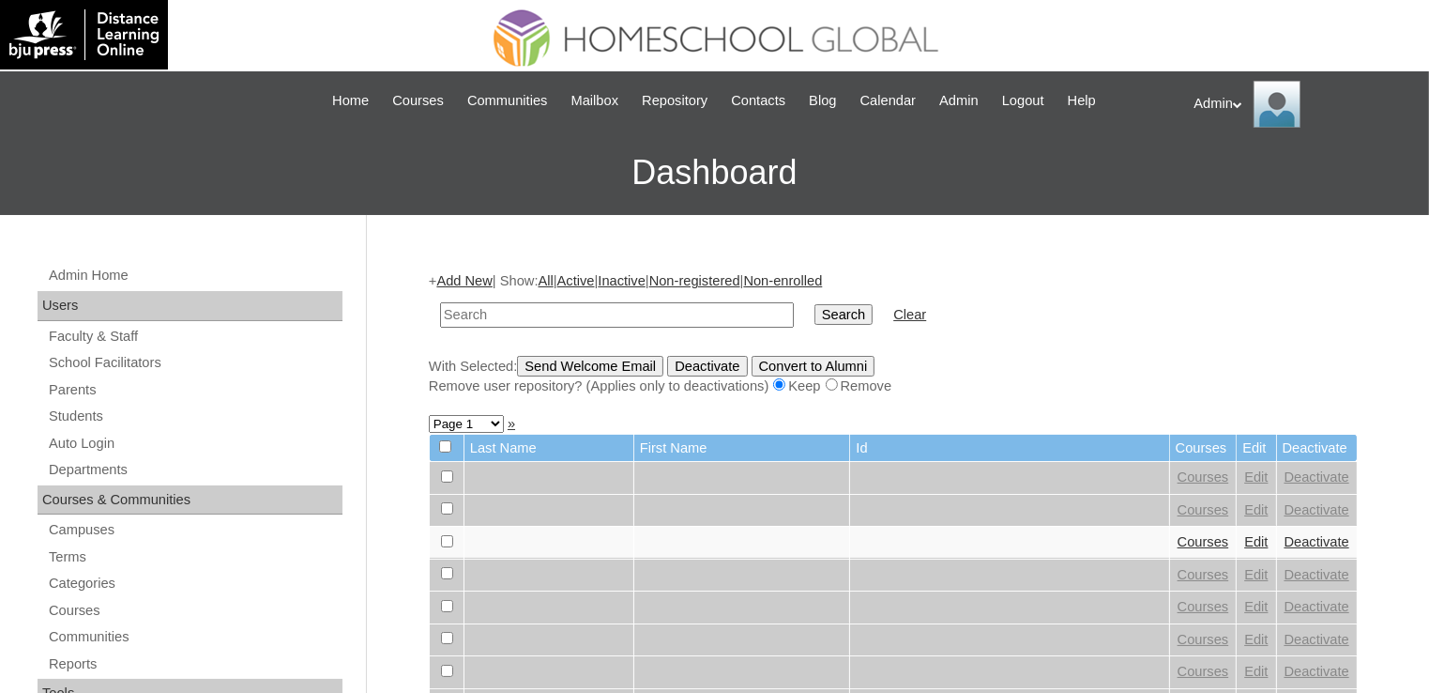
drag, startPoint x: 0, startPoint y: 0, endPoint x: 541, endPoint y: 311, distance: 623.5
click at [541, 311] on input "text" at bounding box center [617, 314] width 354 height 25
type input "villaranda"
click at [815, 319] on input "Search" at bounding box center [844, 314] width 58 height 21
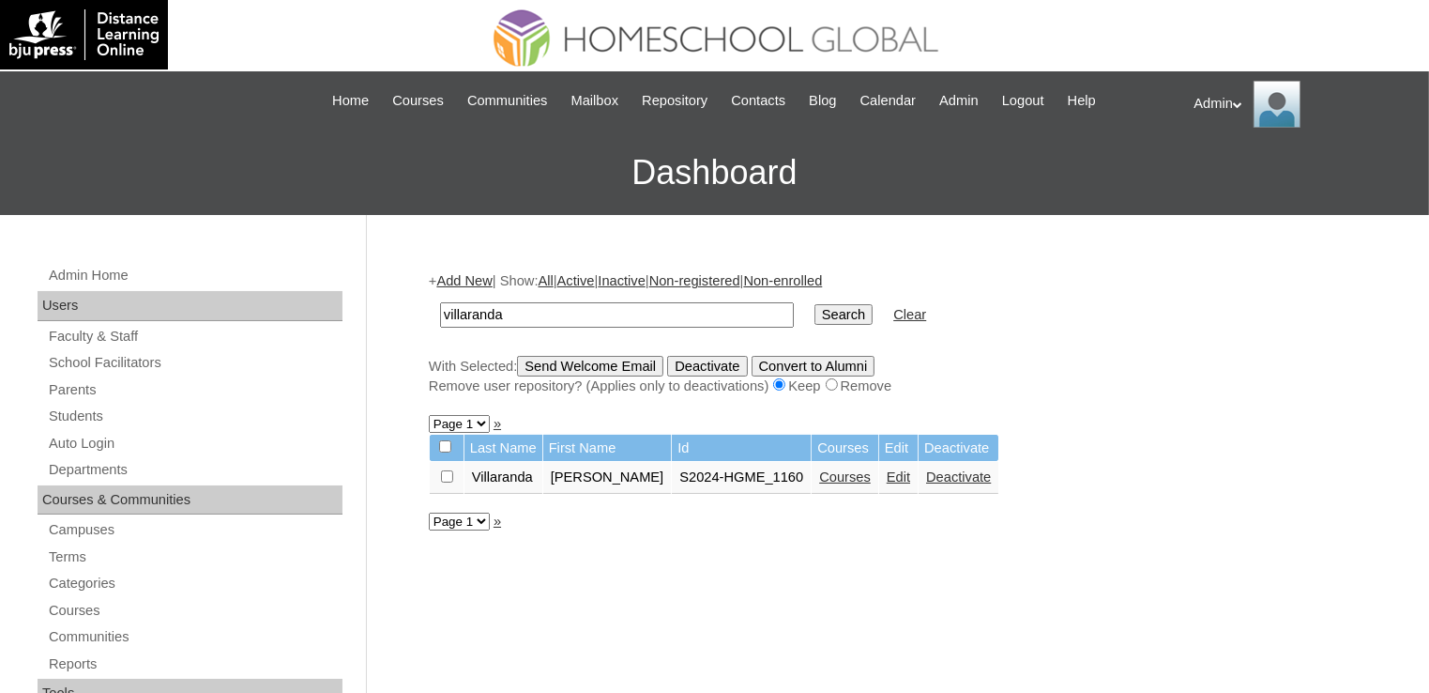
click at [887, 475] on link "Edit" at bounding box center [898, 476] width 23 height 15
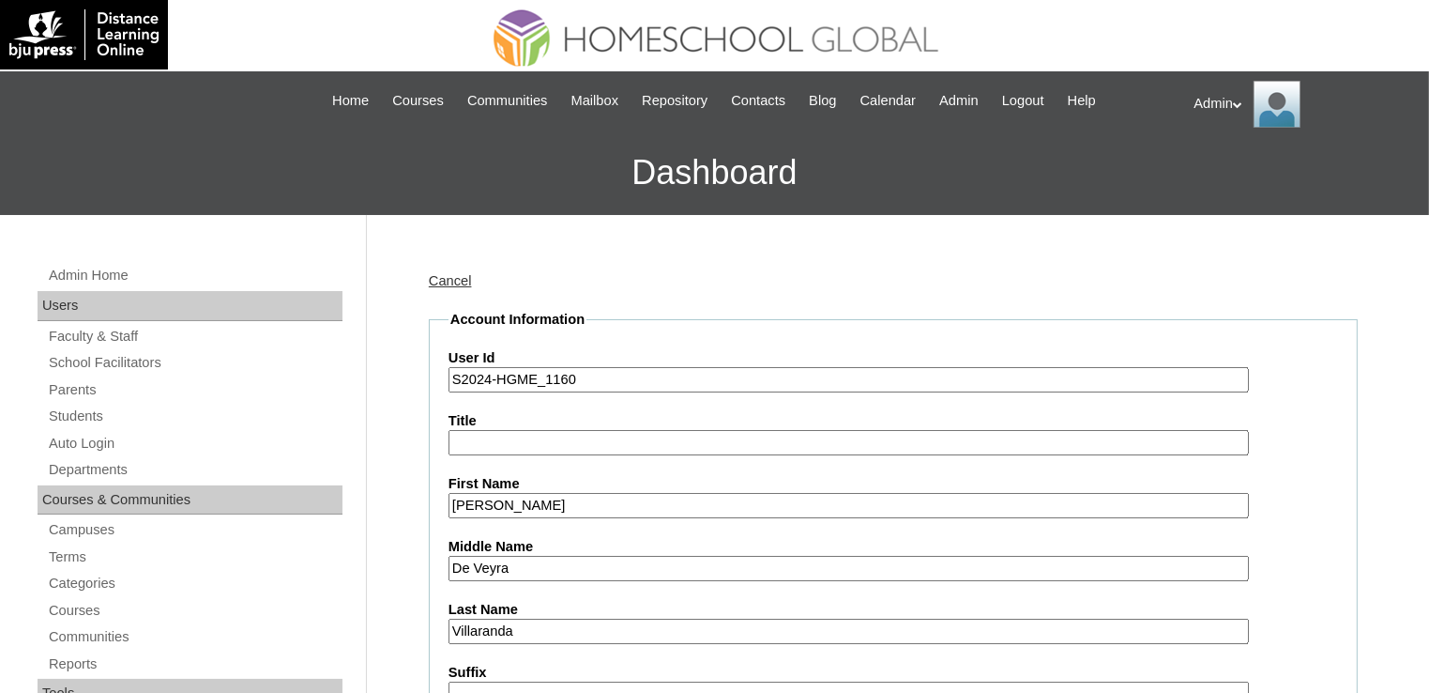
scroll to position [323, 0]
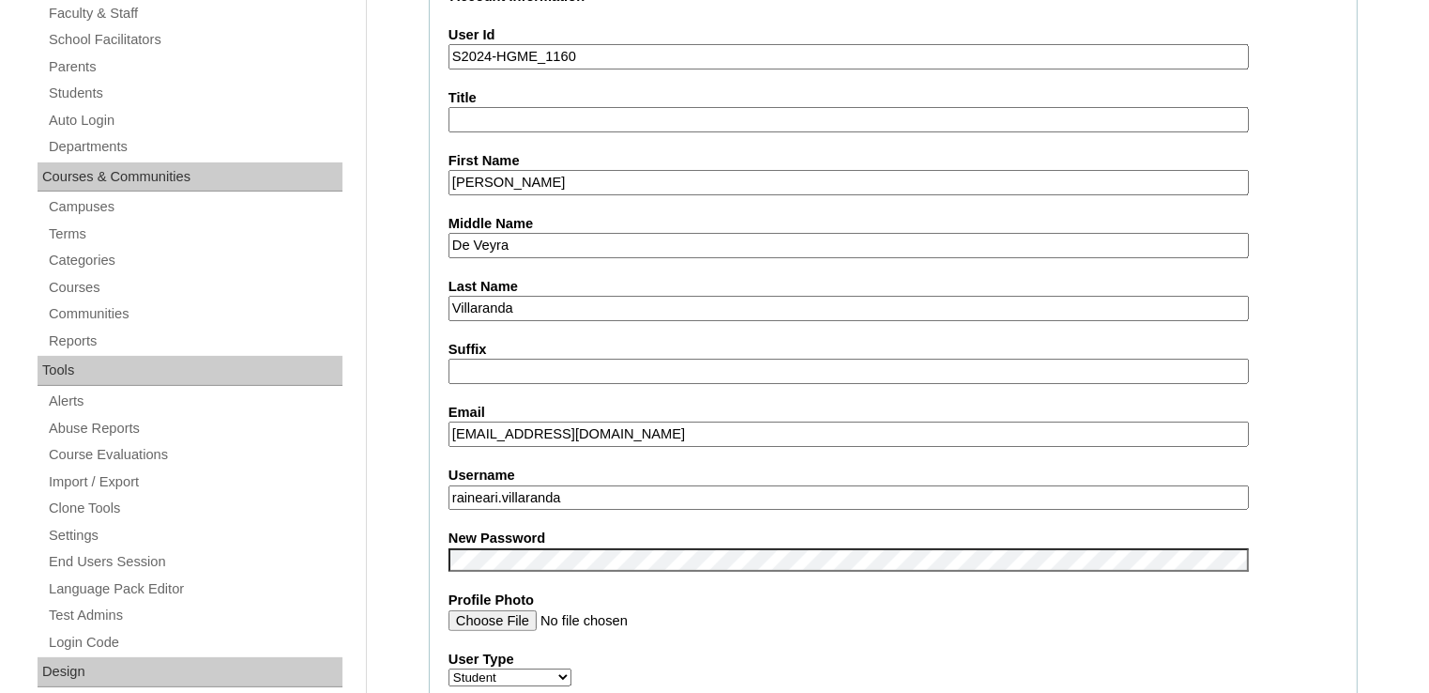
drag, startPoint x: 594, startPoint y: 492, endPoint x: 435, endPoint y: 488, distance: 158.7
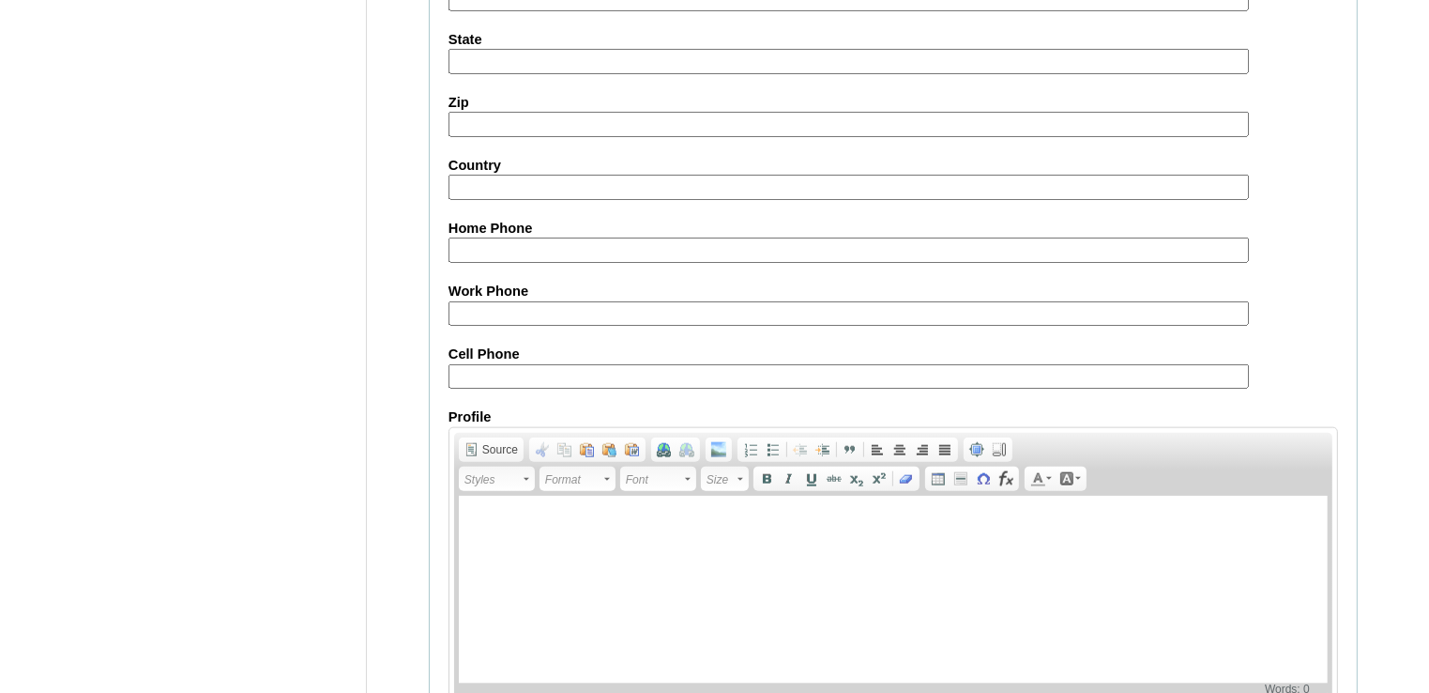
scroll to position [2146, 0]
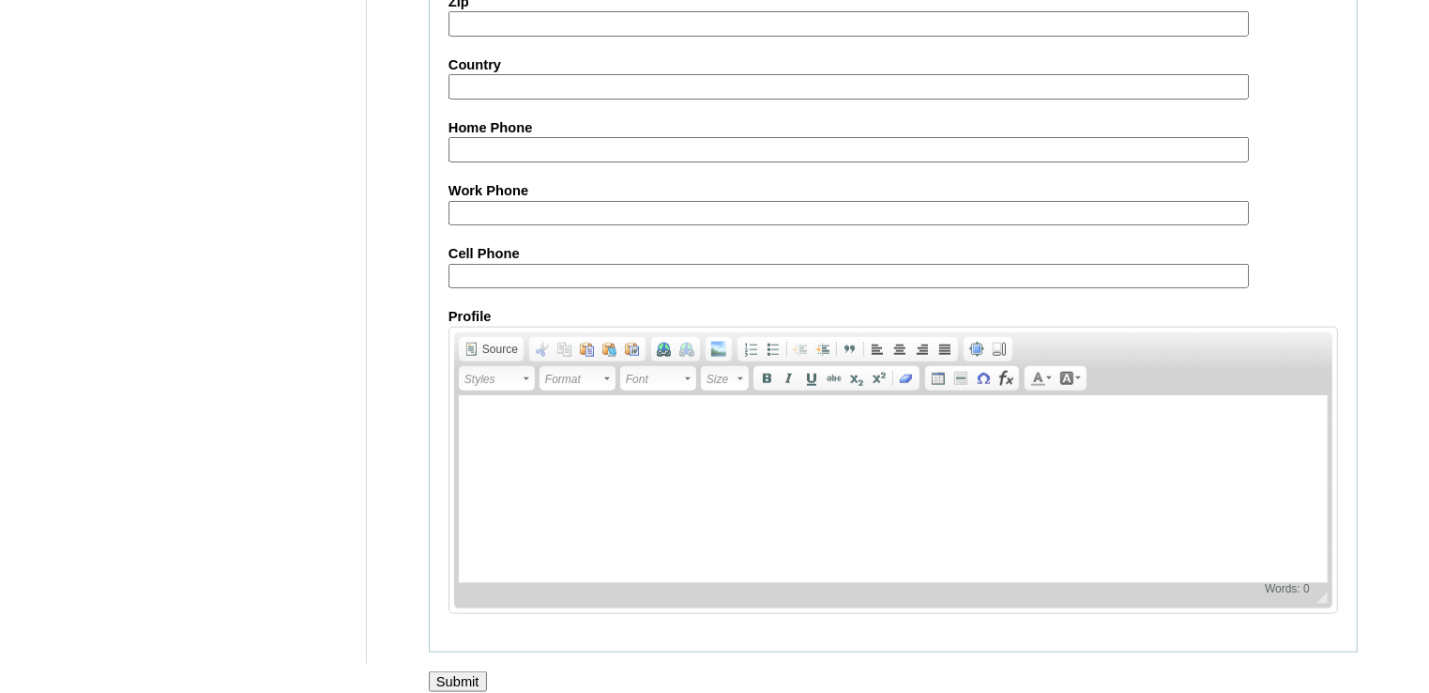
click at [454, 671] on input "Submit" at bounding box center [458, 681] width 58 height 21
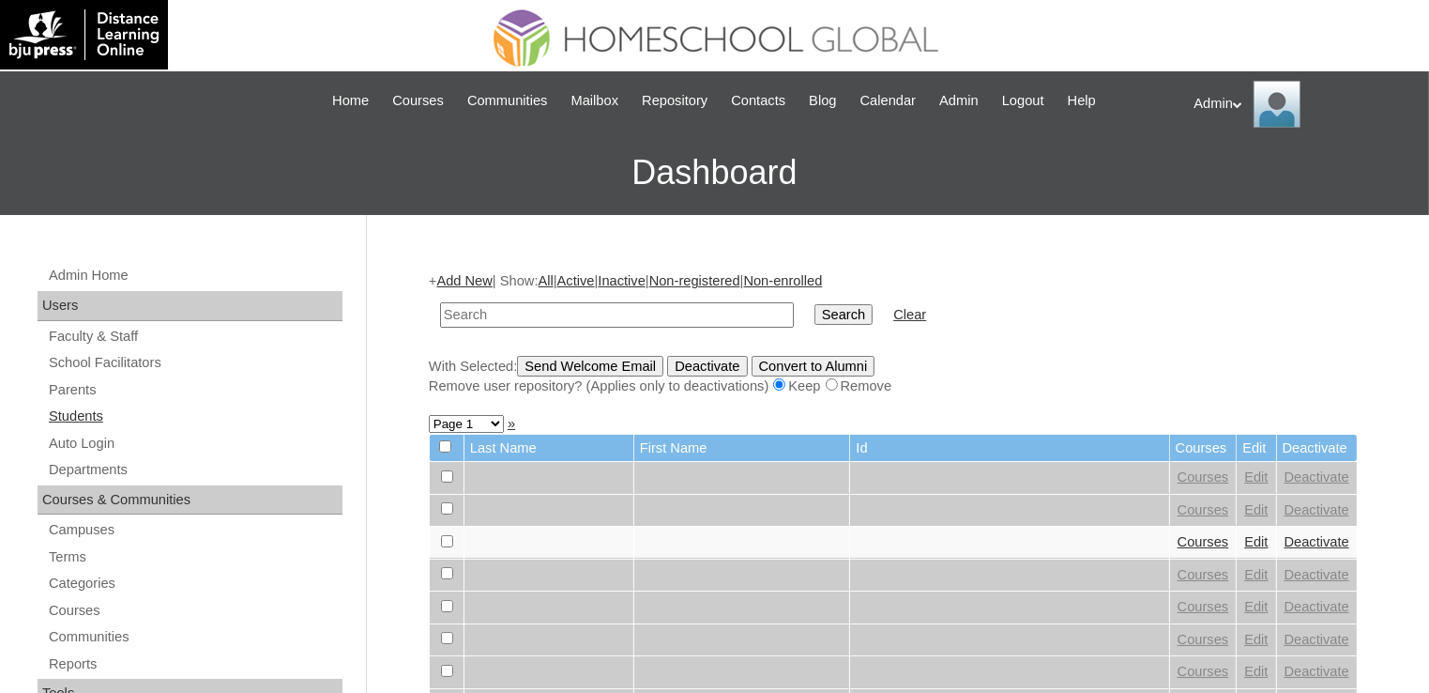
click at [79, 414] on link "Students" at bounding box center [195, 416] width 296 height 23
drag, startPoint x: 0, startPoint y: 0, endPoint x: 634, endPoint y: 312, distance: 706.8
click at [634, 312] on input "text" at bounding box center [617, 314] width 354 height 25
type input "Guillerme"
click at [815, 316] on input "Search" at bounding box center [844, 314] width 58 height 21
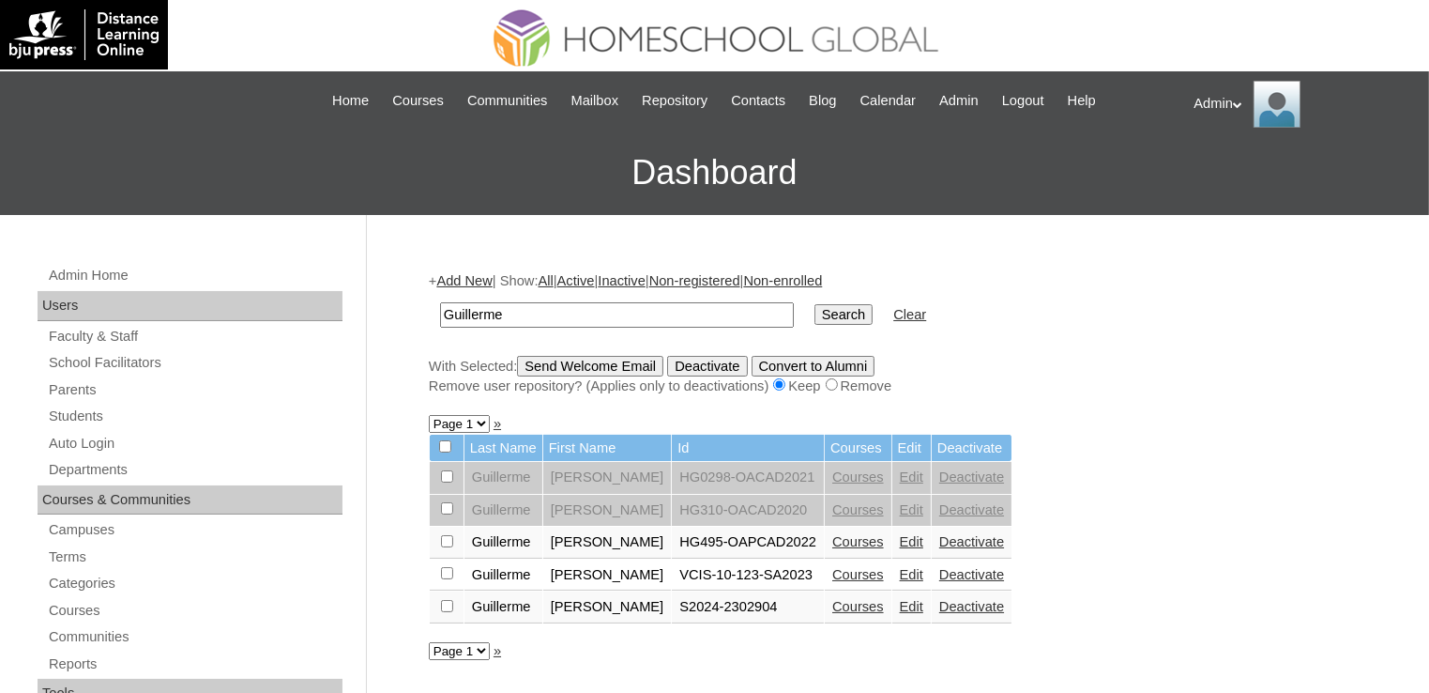
click at [884, 606] on link "Courses" at bounding box center [858, 606] width 52 height 15
